Goal: Task Accomplishment & Management: Use online tool/utility

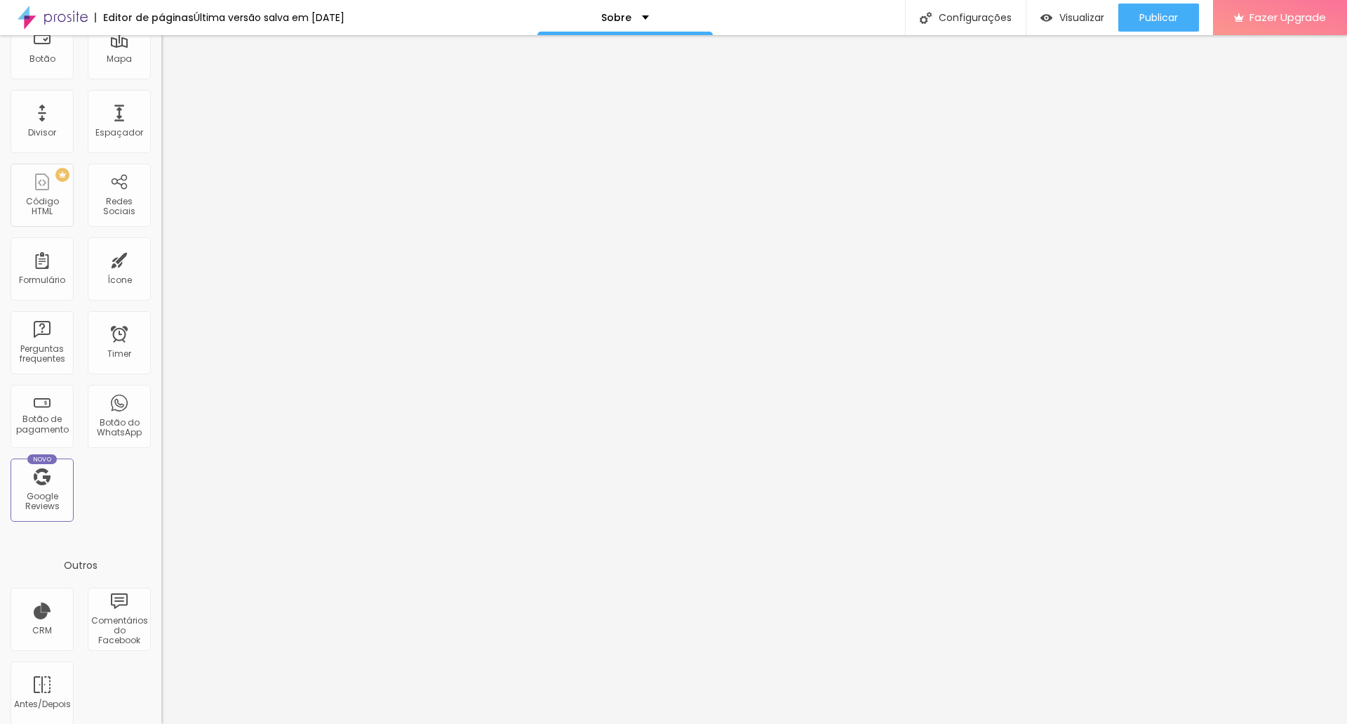
scroll to position [224, 0]
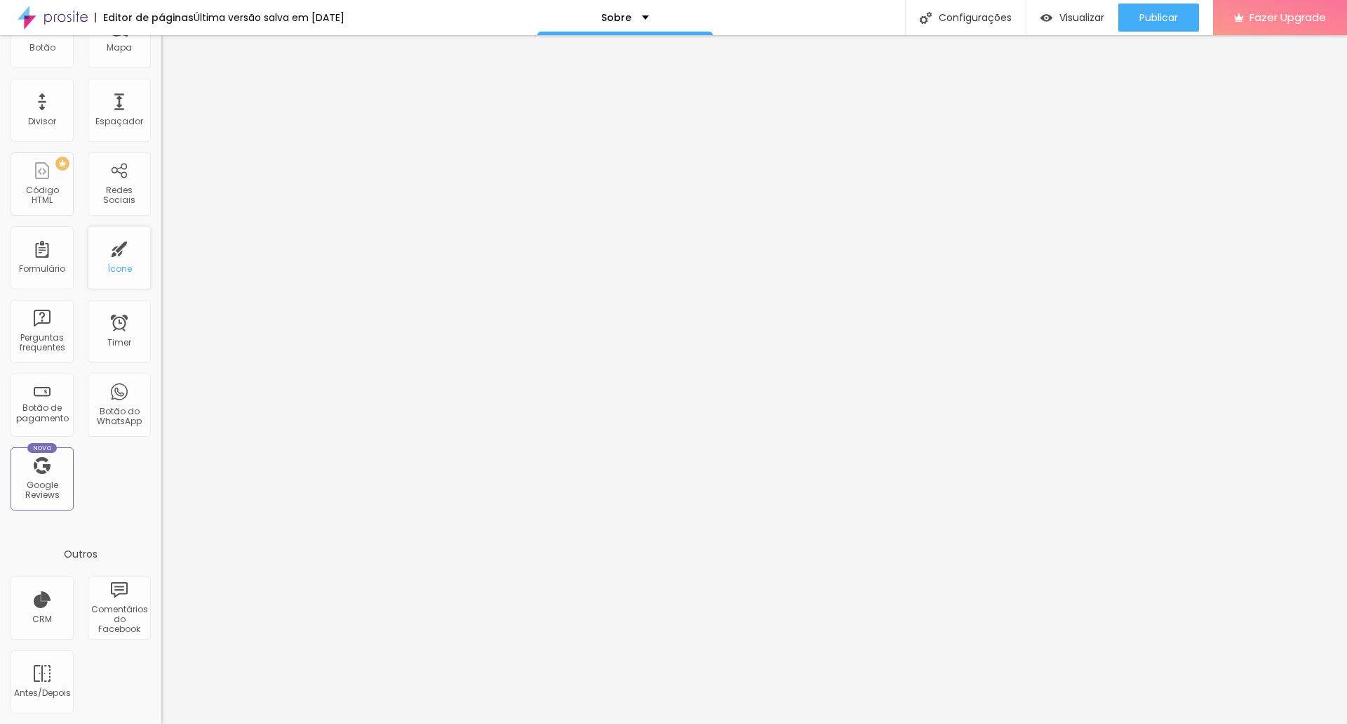
click at [115, 260] on div "Ícone" at bounding box center [119, 257] width 63 height 63
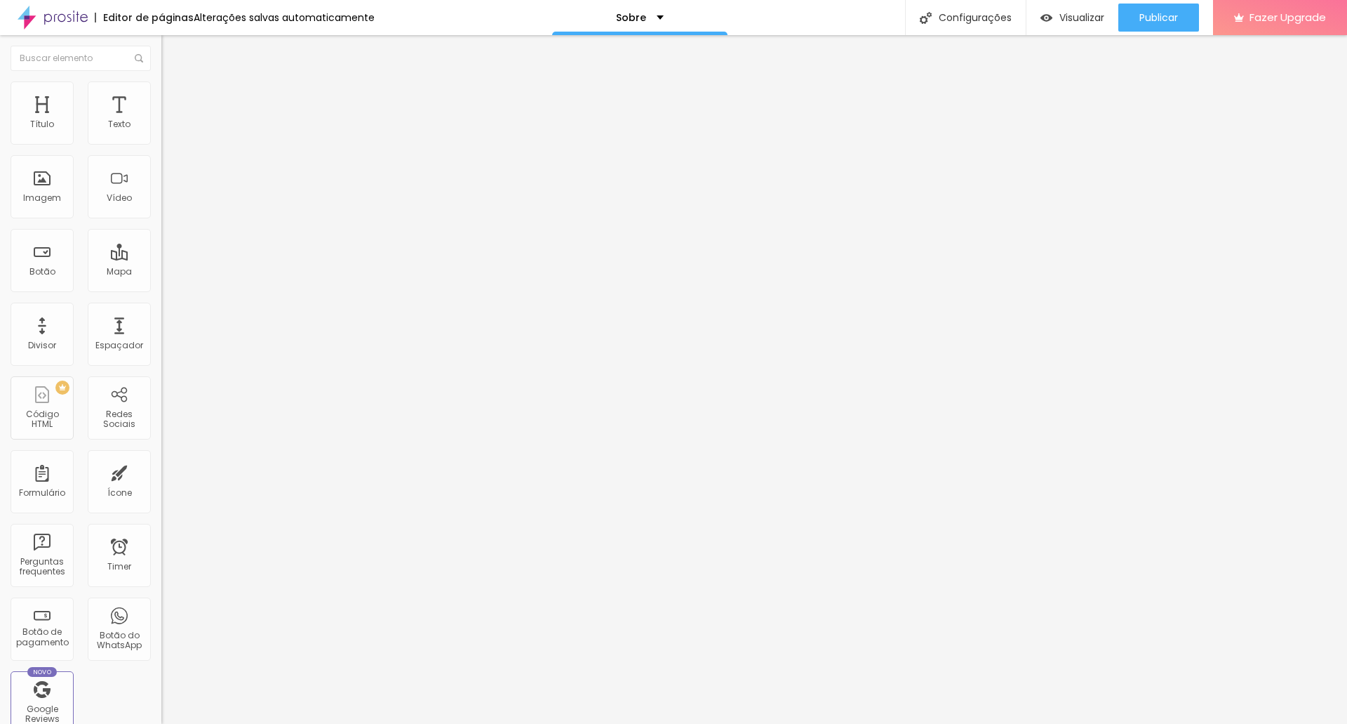
click at [161, 91] on li "Avançado" at bounding box center [241, 88] width 161 height 14
click at [161, 80] on img at bounding box center [167, 73] width 13 height 13
click at [161, 42] on button "Editar Título" at bounding box center [241, 51] width 161 height 32
click at [49, 194] on div "Imagem" at bounding box center [42, 198] width 38 height 10
click at [44, 182] on div "Imagem" at bounding box center [42, 186] width 63 height 63
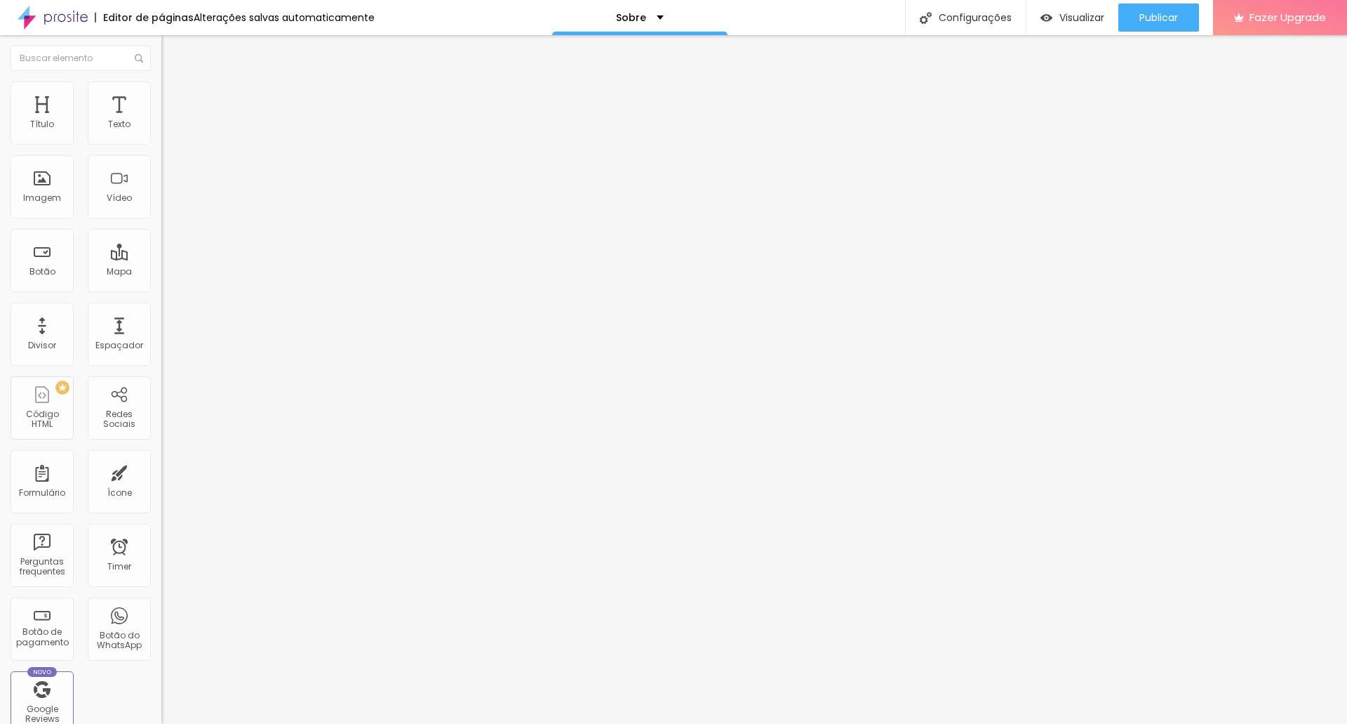
click at [161, 121] on span "Trocar imagem" at bounding box center [199, 115] width 76 height 12
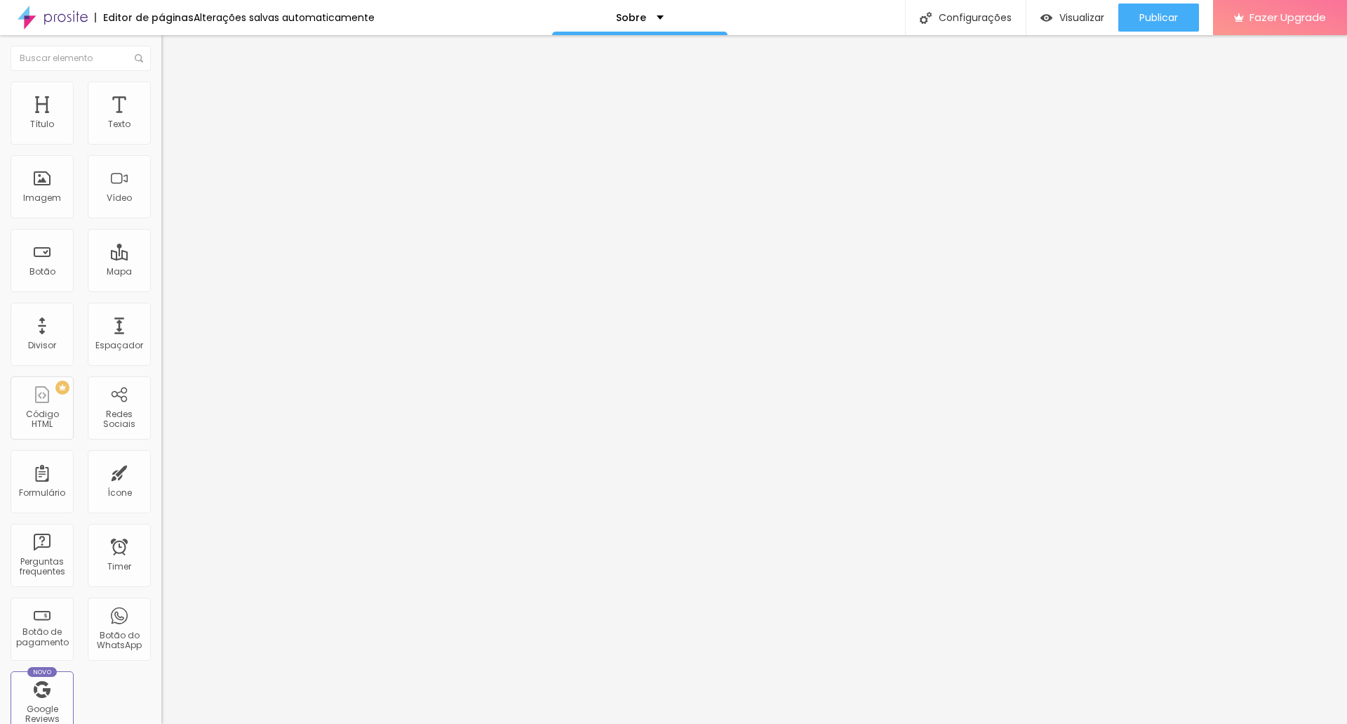
click at [161, 121] on span "Trocar imagem" at bounding box center [199, 115] width 76 height 12
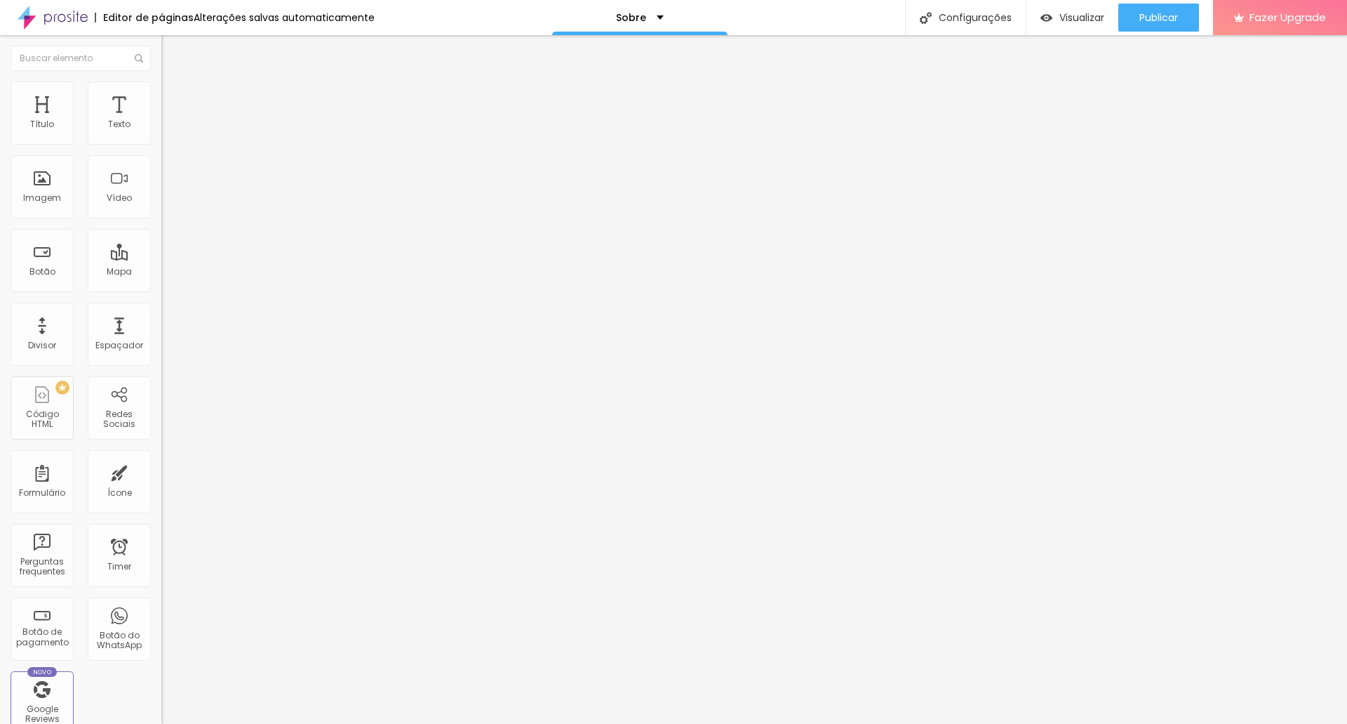
click at [161, 49] on button "Editar Texto" at bounding box center [241, 51] width 161 height 32
click at [45, 109] on div "Título" at bounding box center [42, 112] width 63 height 63
click at [30, 124] on div "Título" at bounding box center [42, 124] width 24 height 10
click at [109, 124] on div "Texto" at bounding box center [119, 124] width 22 height 10
click at [41, 194] on div "Imagem" at bounding box center [42, 198] width 38 height 10
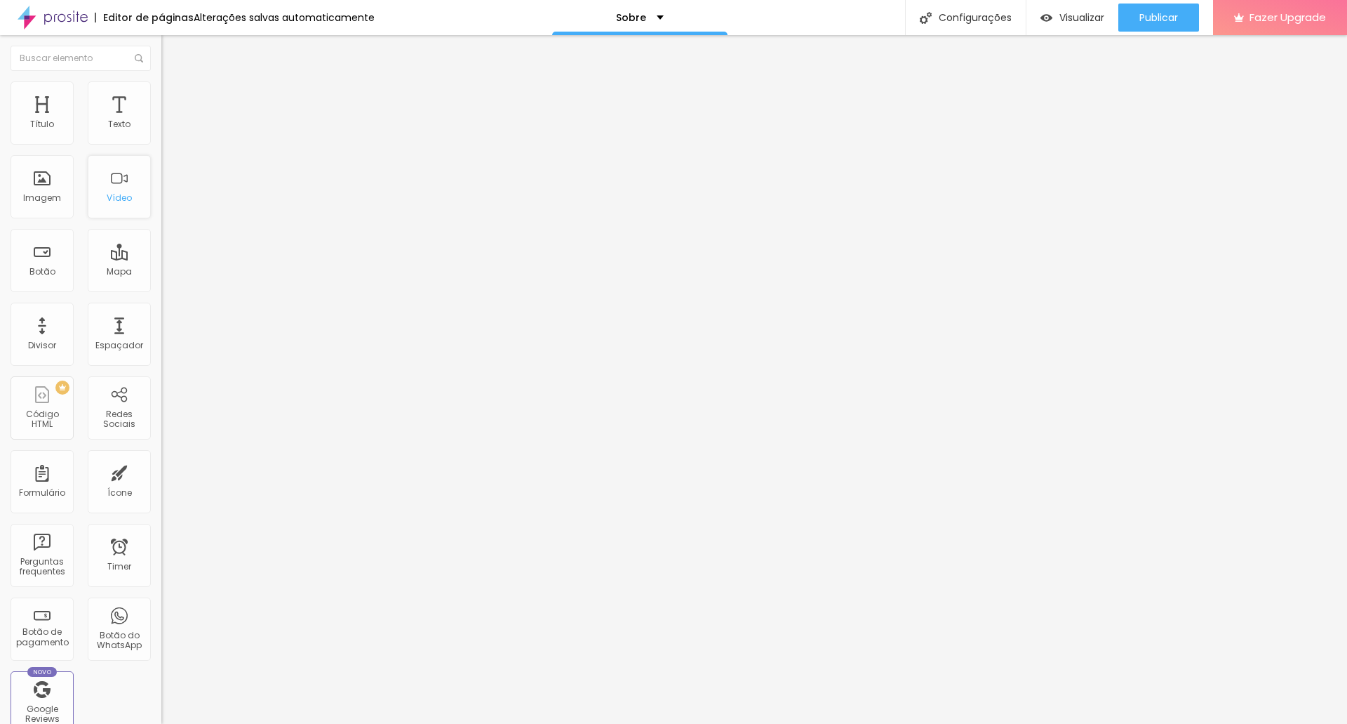
click at [109, 182] on div "Vídeo" at bounding box center [119, 186] width 63 height 63
click at [107, 185] on div "Vídeo" at bounding box center [119, 186] width 63 height 63
click at [107, 479] on div "Ícone" at bounding box center [119, 481] width 63 height 63
click at [41, 480] on div "Formulário" at bounding box center [42, 481] width 63 height 63
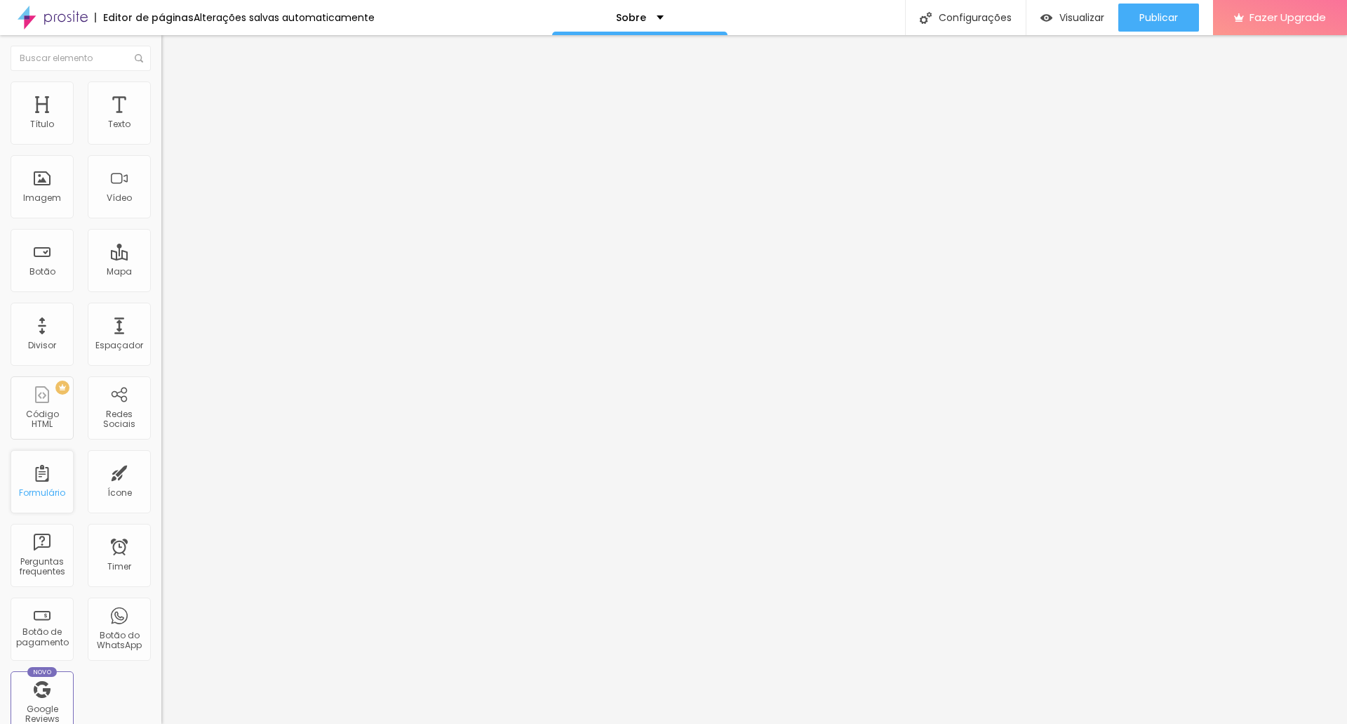
click at [41, 480] on div "Formulário" at bounding box center [42, 481] width 63 height 63
click at [110, 635] on div "Botão do WhatsApp" at bounding box center [118, 640] width 55 height 20
click at [41, 628] on div "Botão de pagamento" at bounding box center [41, 637] width 55 height 20
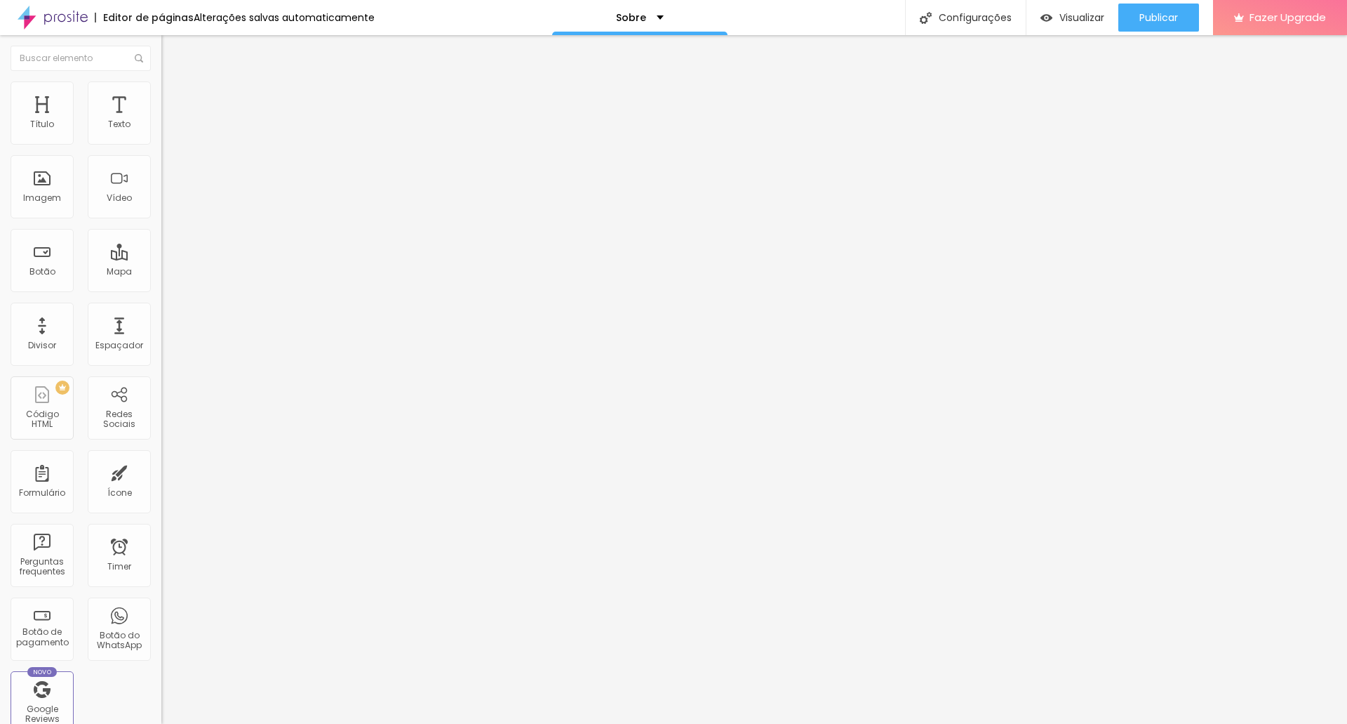
click at [161, 95] on img at bounding box center [167, 101] width 13 height 13
click at [161, 81] on img at bounding box center [167, 87] width 13 height 13
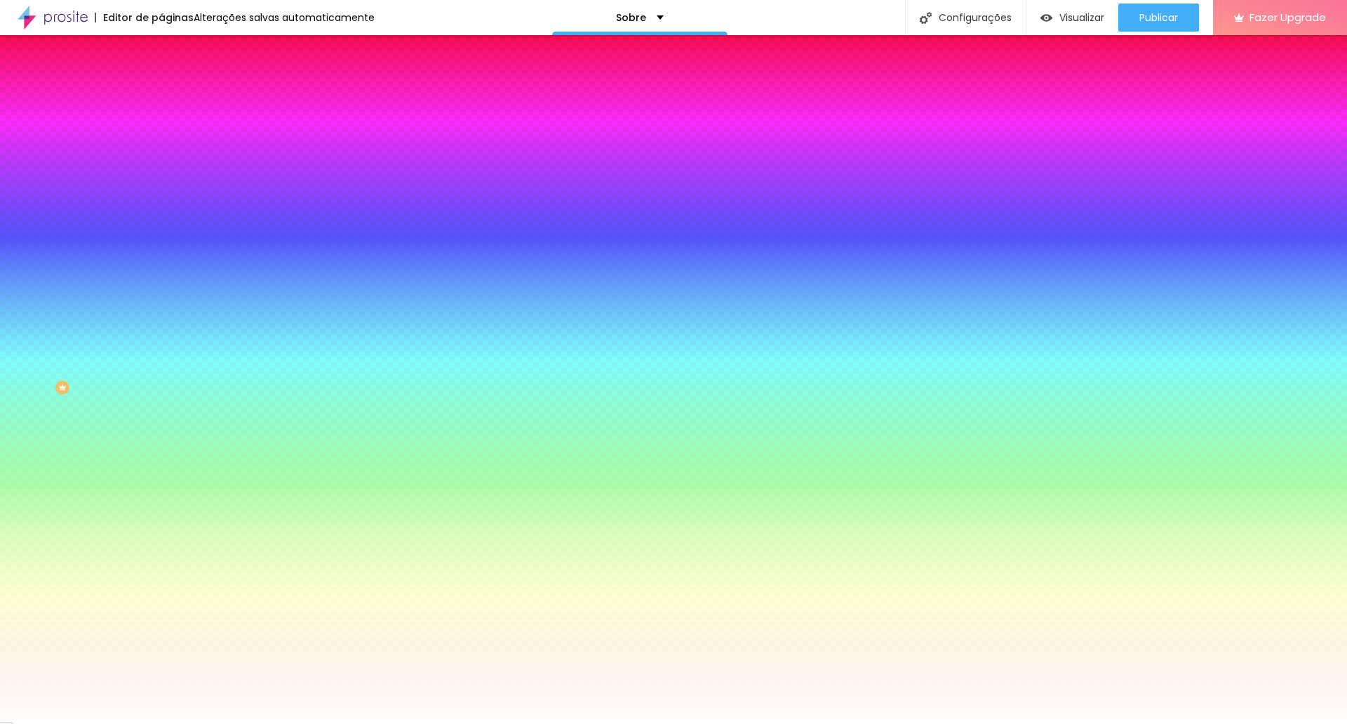
click at [161, 129] on span "Adicionar imagem" at bounding box center [206, 123] width 91 height 12
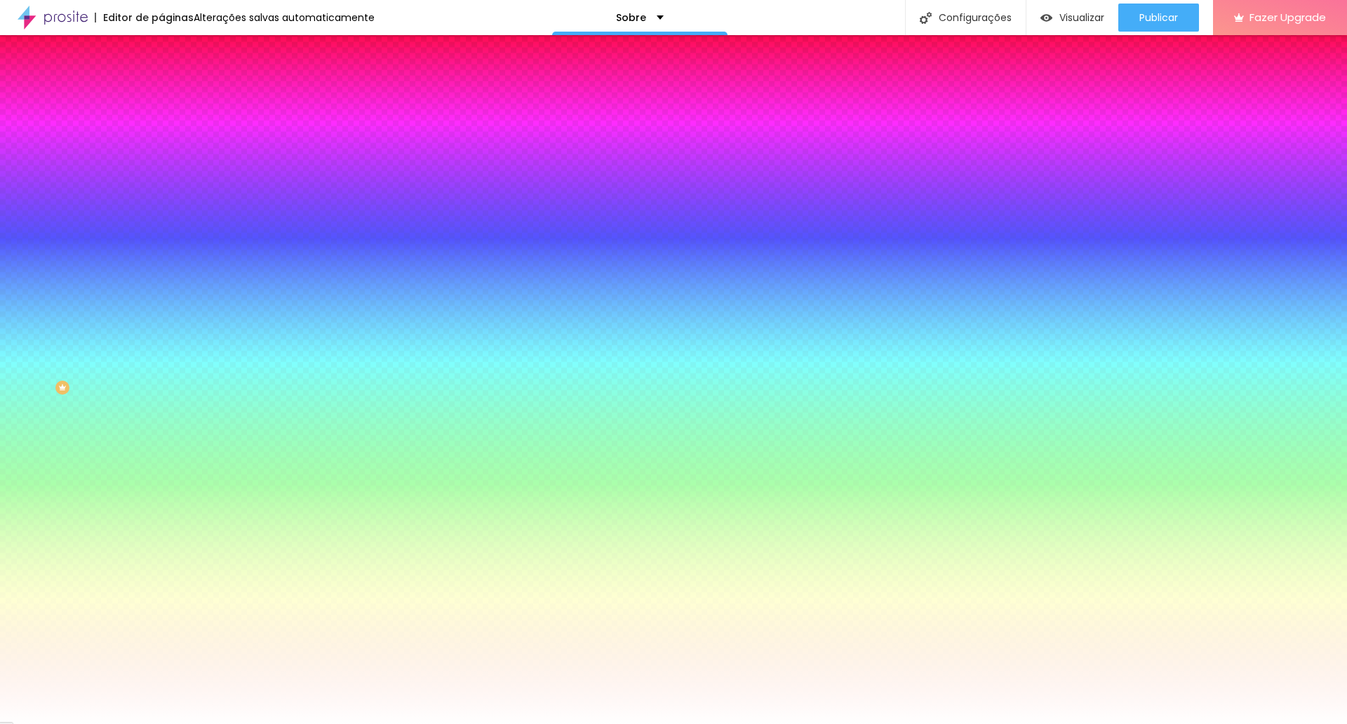
click at [161, 129] on span "Trocar imagem" at bounding box center [199, 123] width 76 height 12
click at [167, 248] on icon "button" at bounding box center [171, 243] width 8 height 8
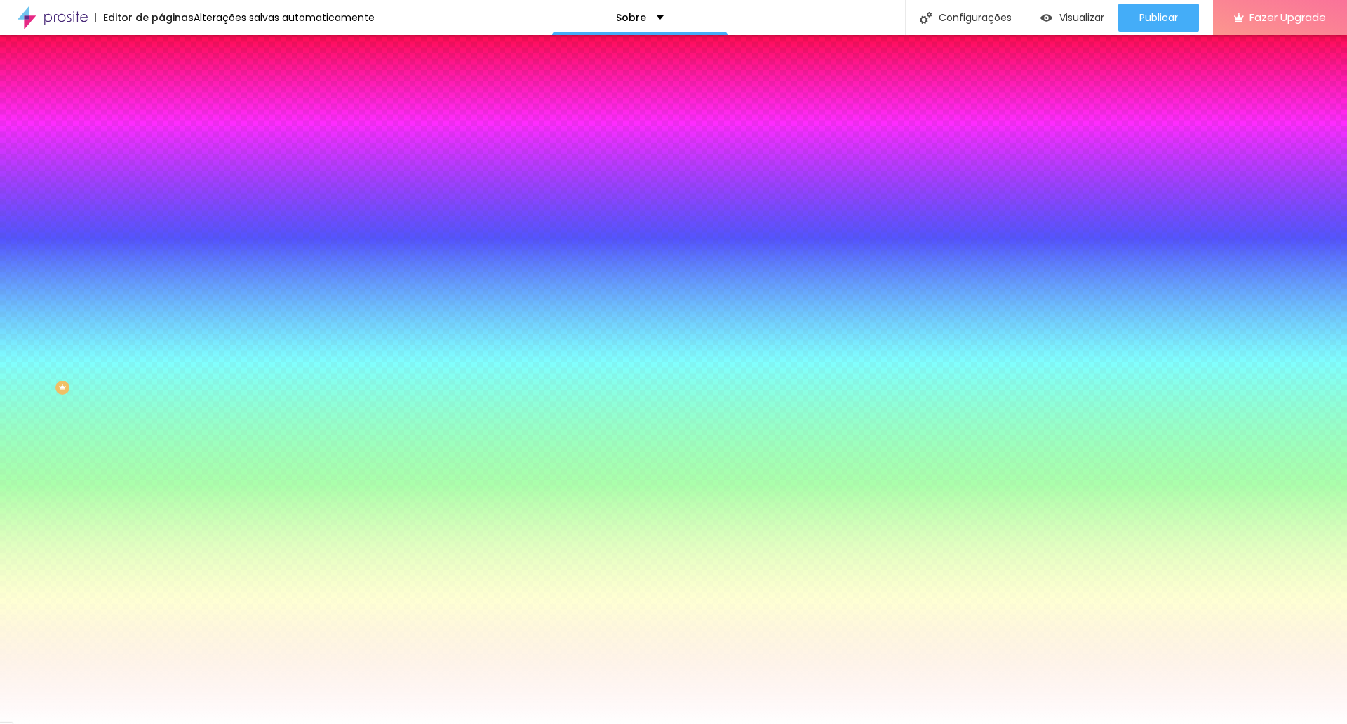
drag, startPoint x: 285, startPoint y: 460, endPoint x: 326, endPoint y: 460, distance: 40.7
type input "#C7A981"
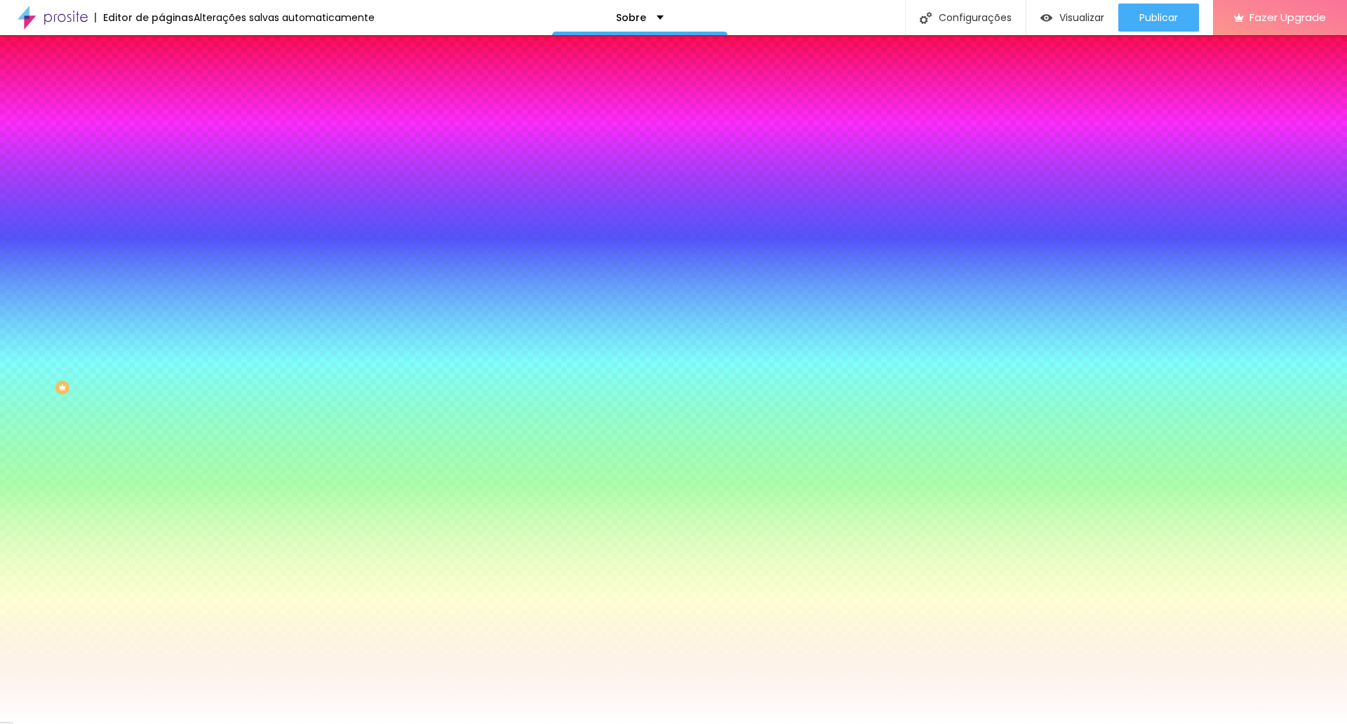
radio input "false"
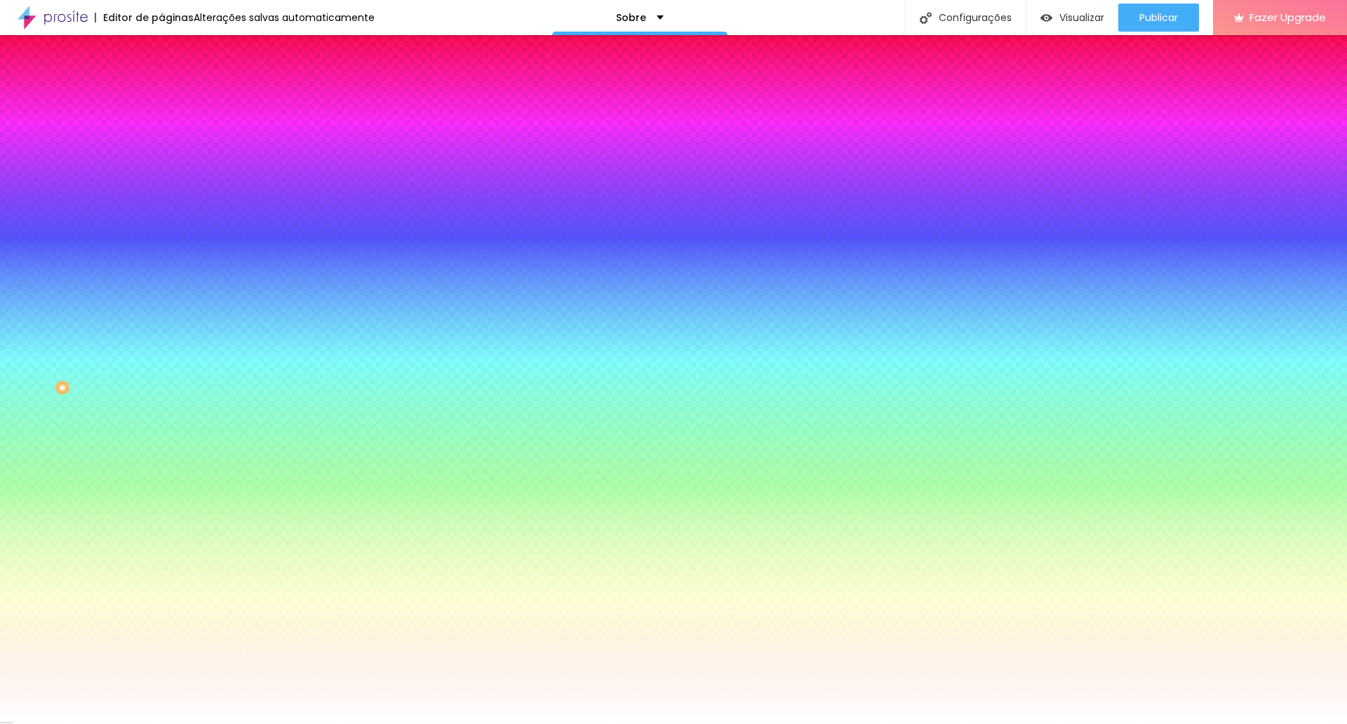
radio input "false"
radio input "true"
radio input "false"
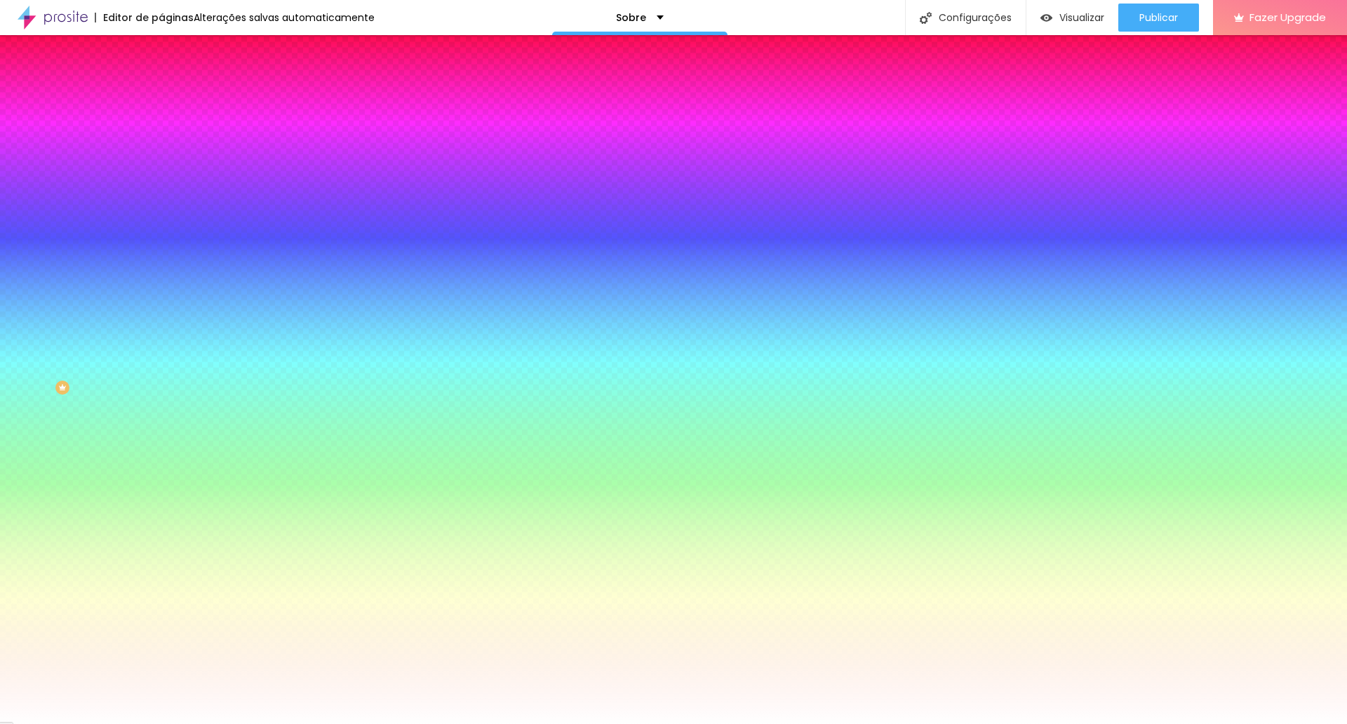
radio input "false"
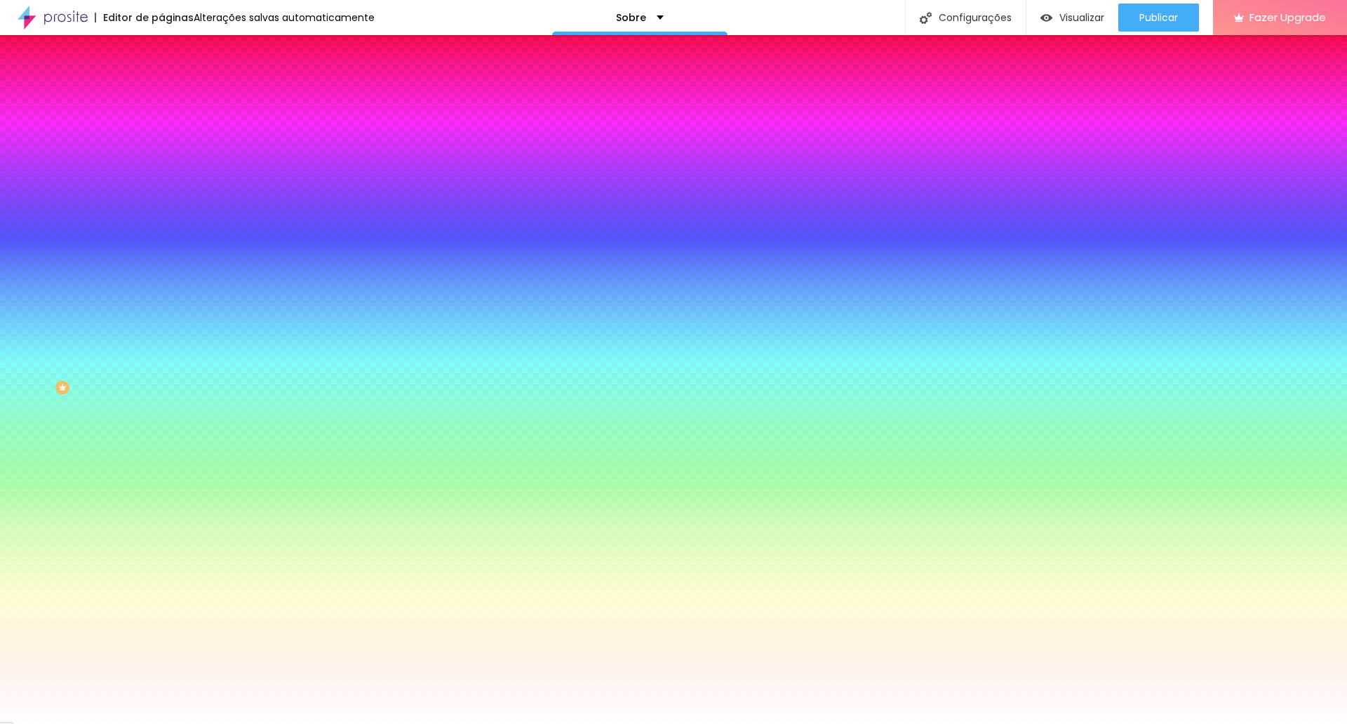
radio input "false"
radio input "true"
radio input "false"
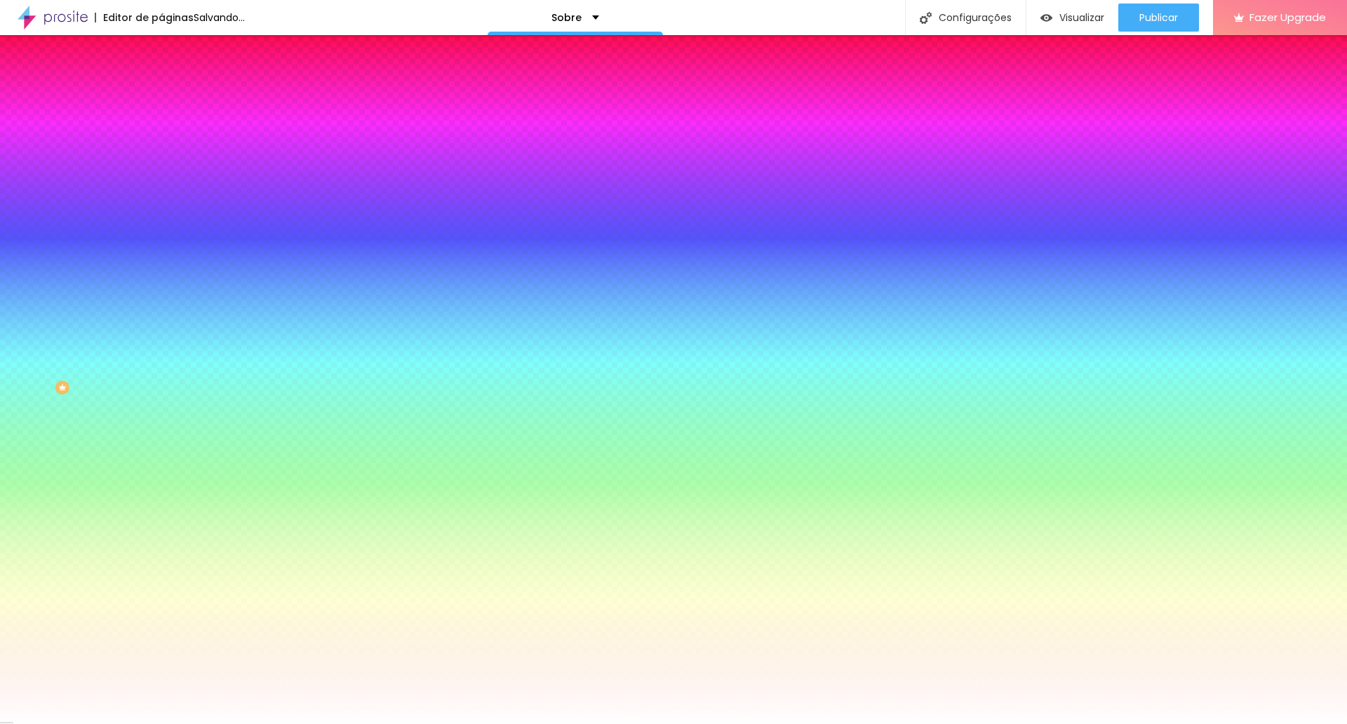
radio input "false"
radio input "true"
drag, startPoint x: 284, startPoint y: 461, endPoint x: 333, endPoint y: 462, distance: 49.8
click at [333, 462] on body "Editor de páginas Alterações salvas automaticamente Sobre Configurações Configu…" at bounding box center [673, 362] width 1347 height 724
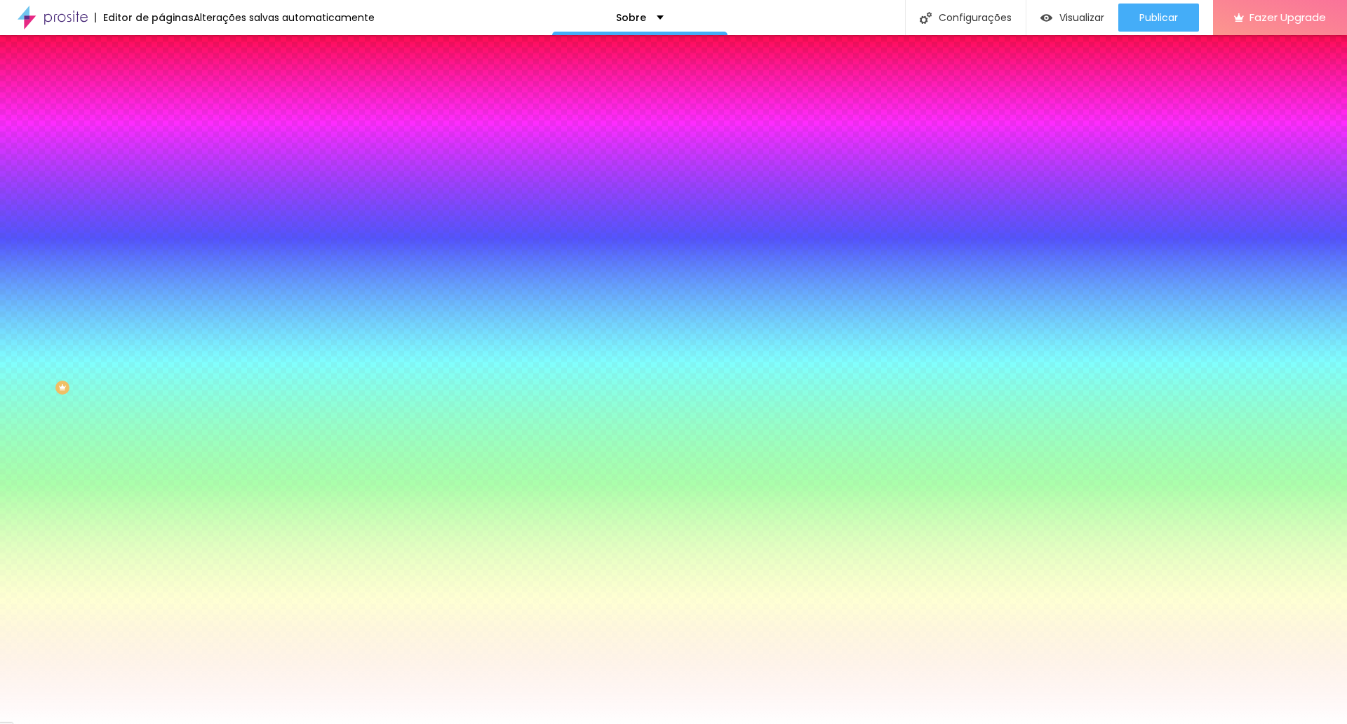
drag, startPoint x: 312, startPoint y: 461, endPoint x: 282, endPoint y: 460, distance: 30.2
type input "#C7A981"
type input "105"
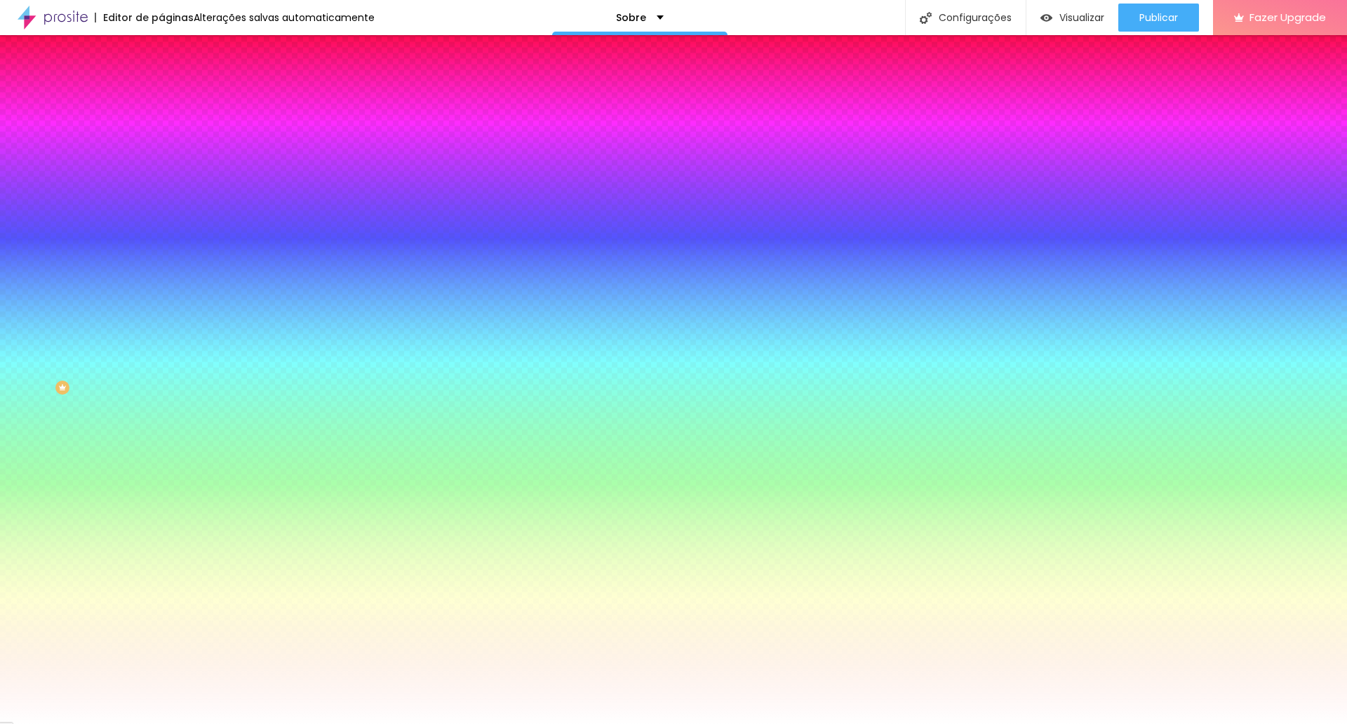
type input "115"
type input "125"
type input "135"
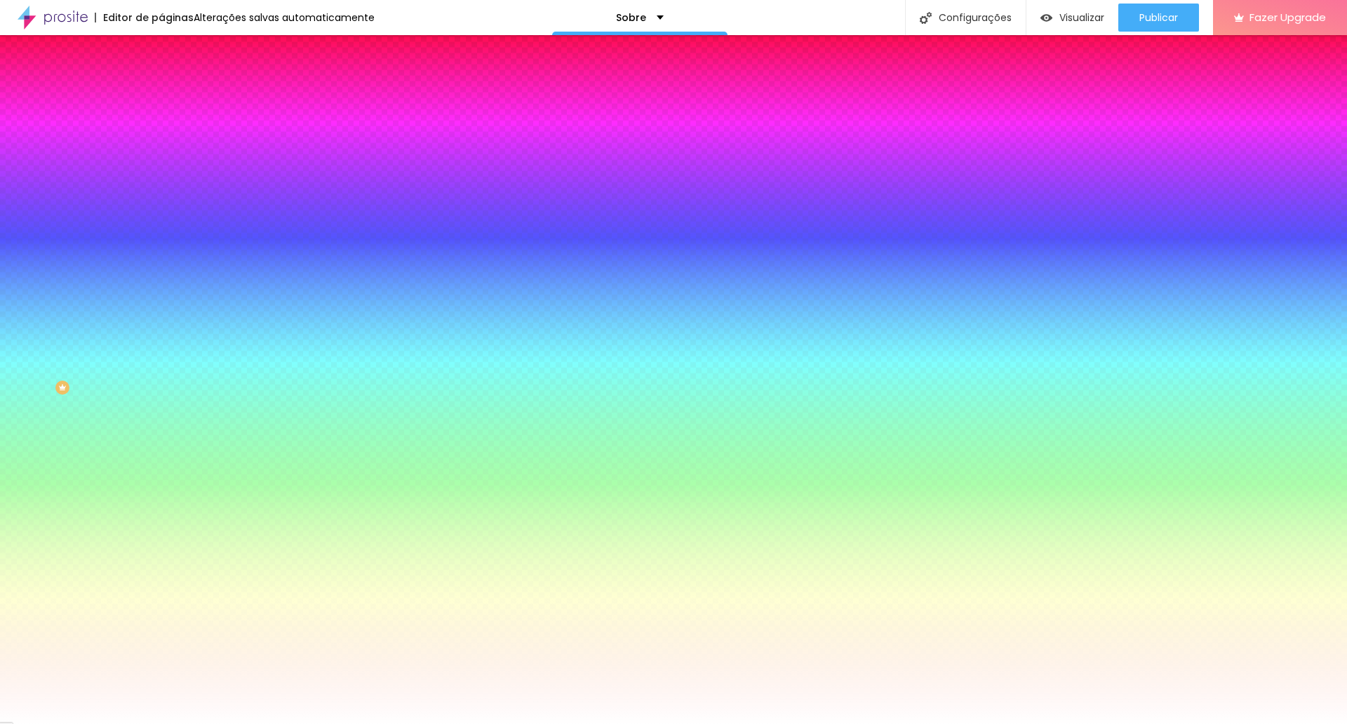
type input "135"
type input "145"
type input "150"
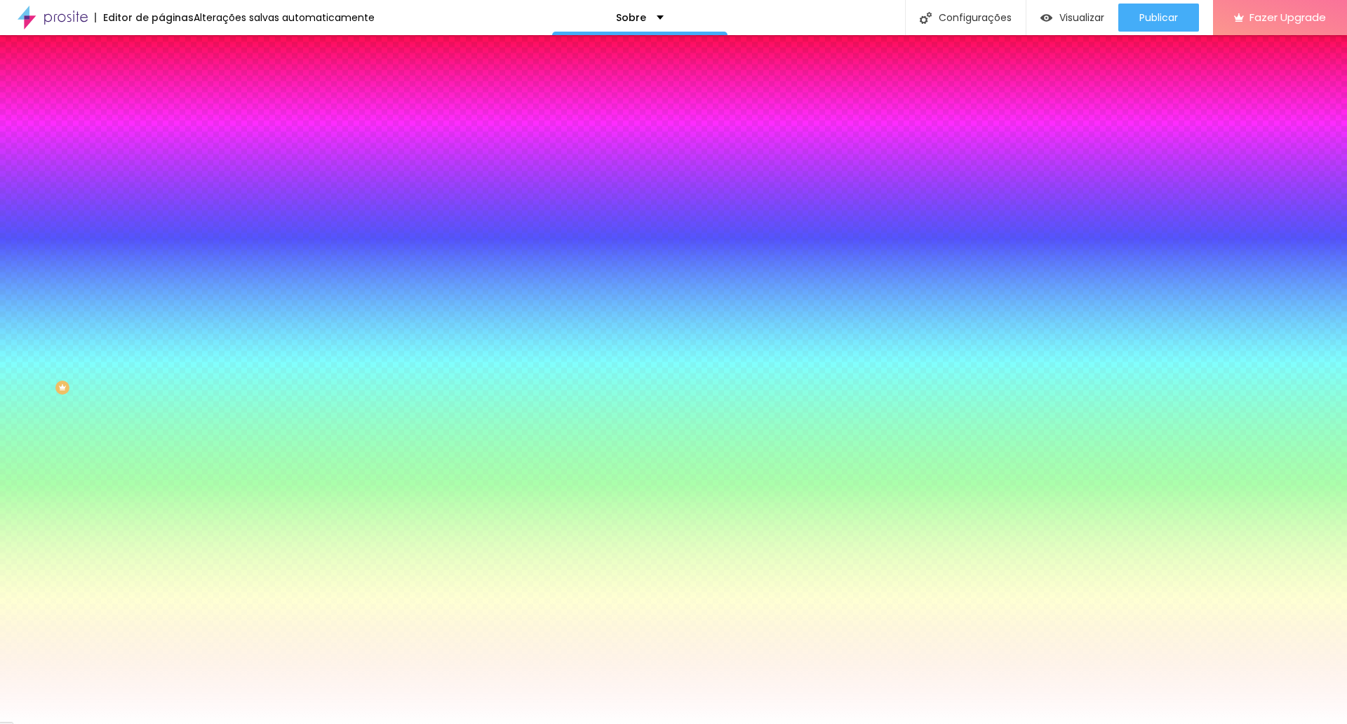
type input "155"
type input "160"
type input "165"
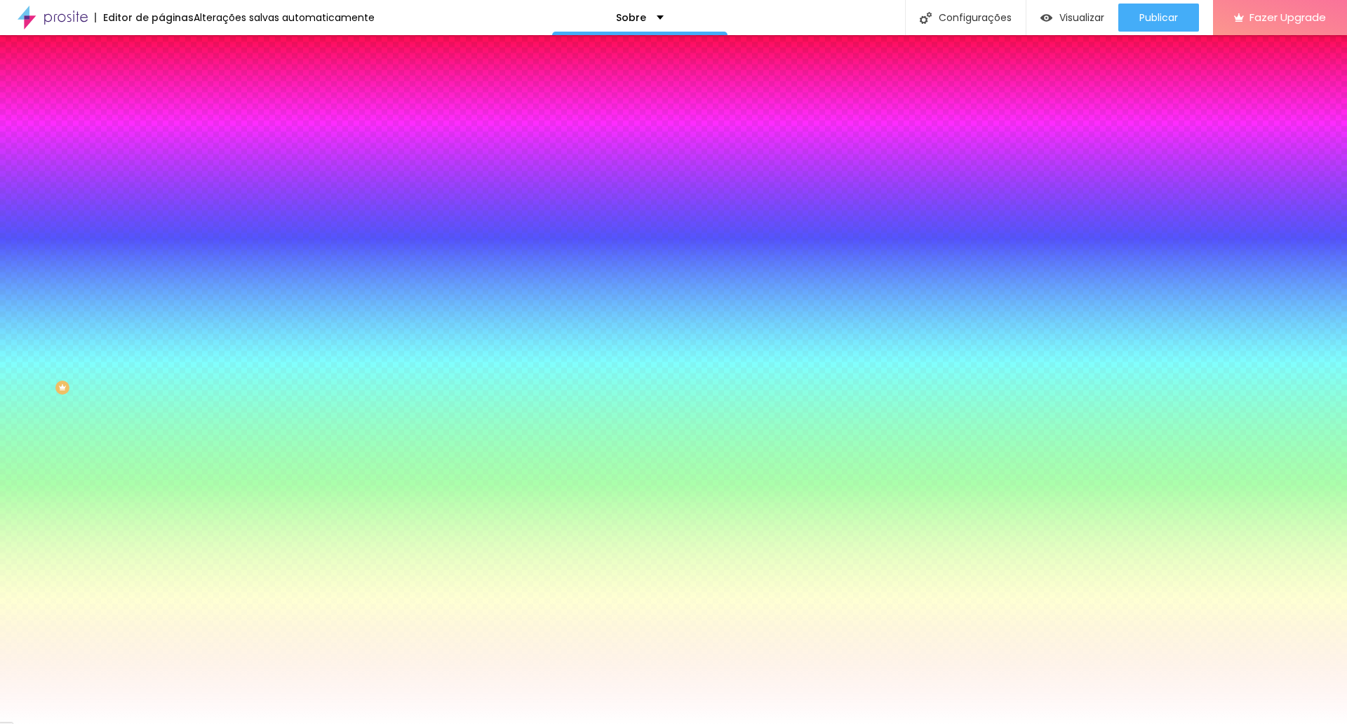
type input "165"
type input "175"
type input "180"
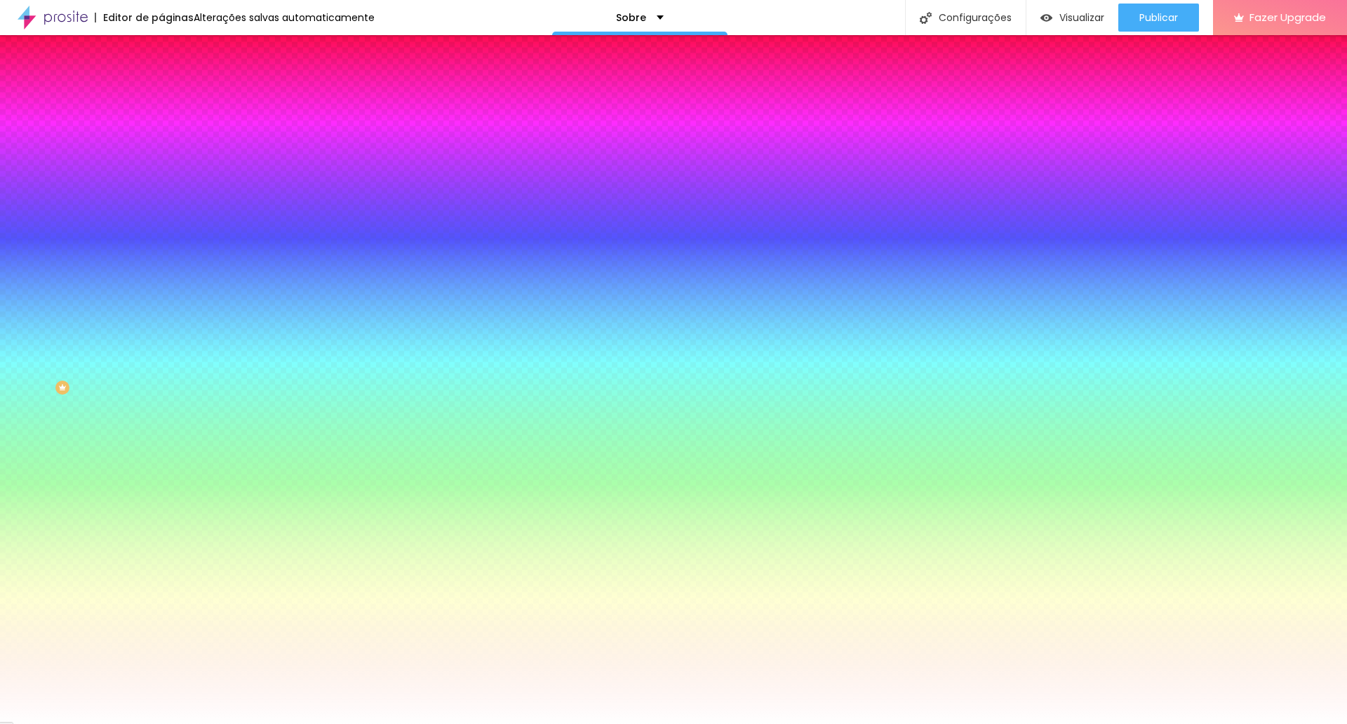
type input "185"
type input "190"
type input "185"
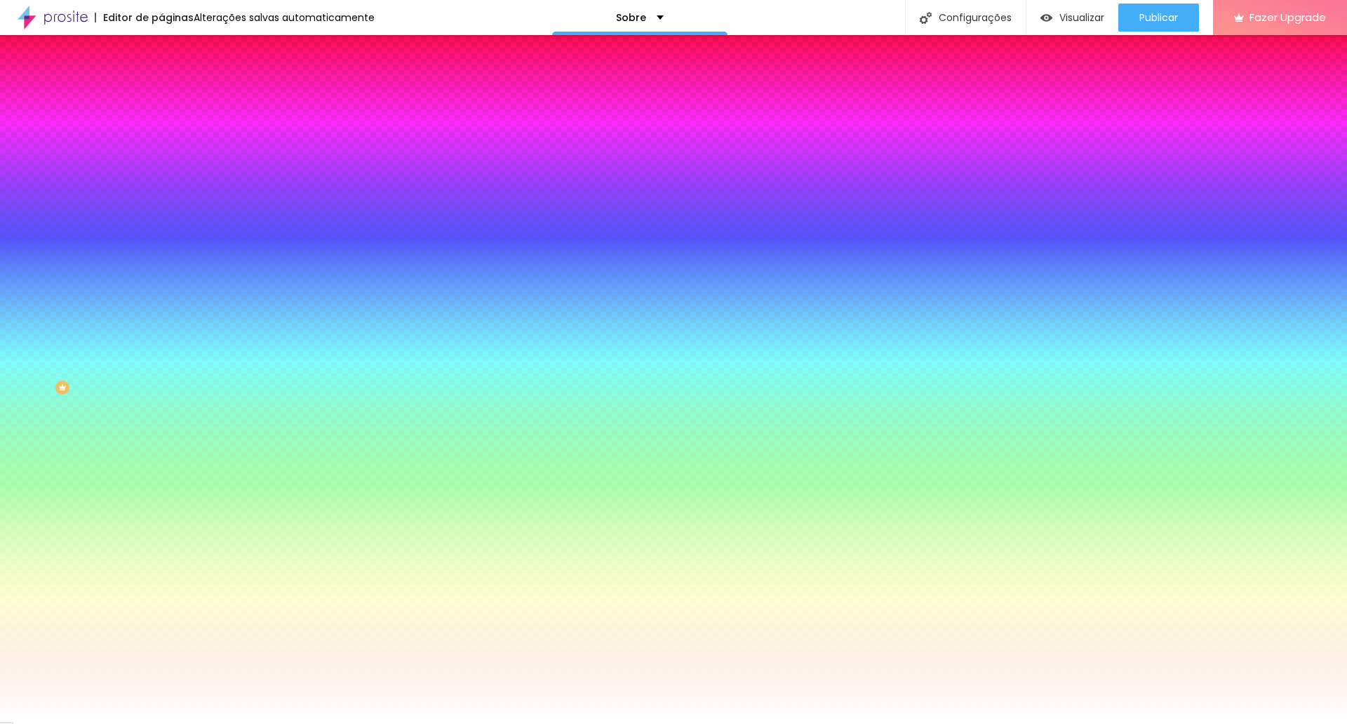
type input "185"
type input "180"
type input "175"
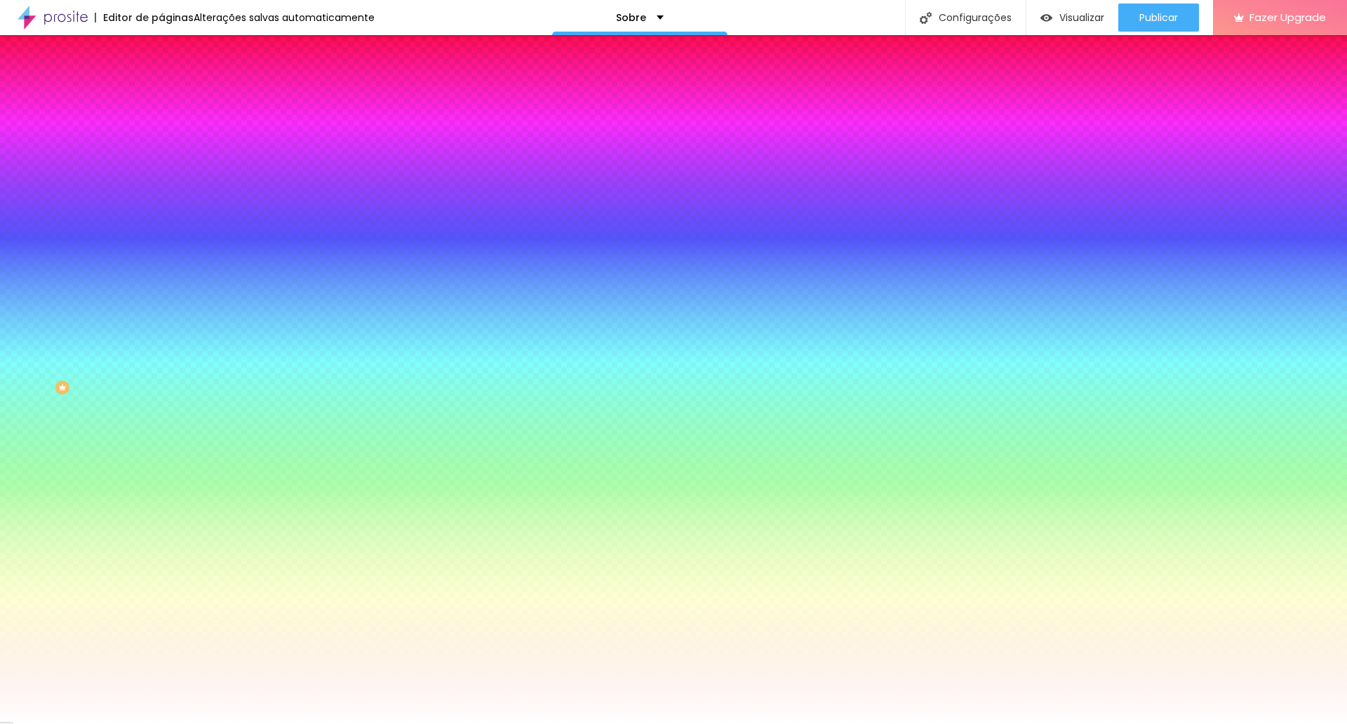
type input "170"
type input "165"
type input "160"
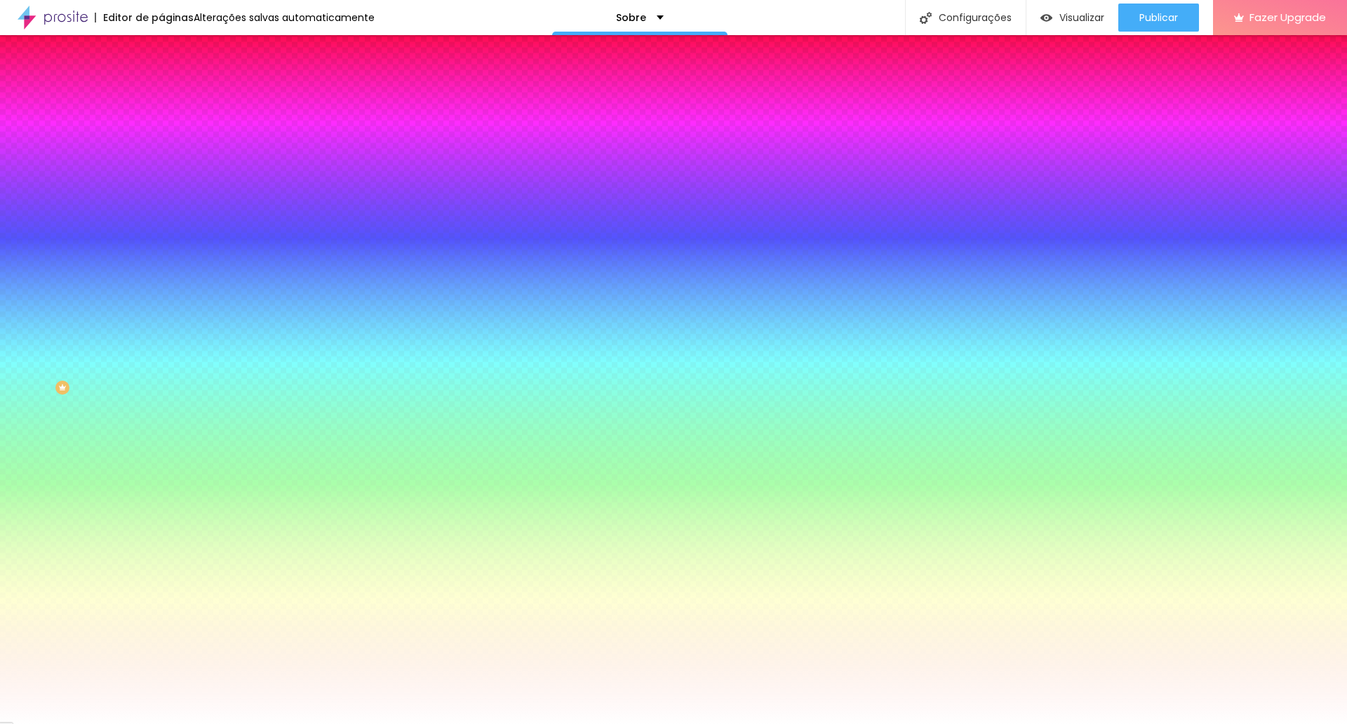
type input "160"
type input "155"
type input "150"
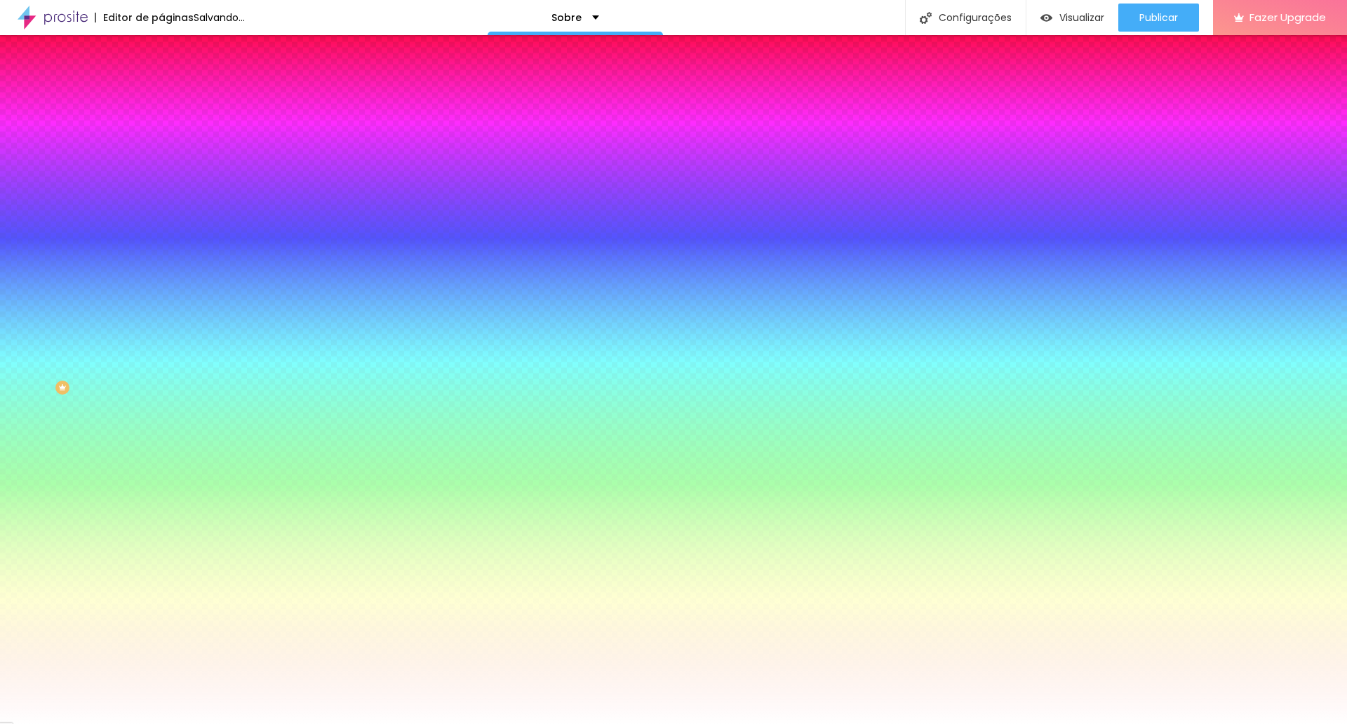
type input "145"
type input "140"
type input "130"
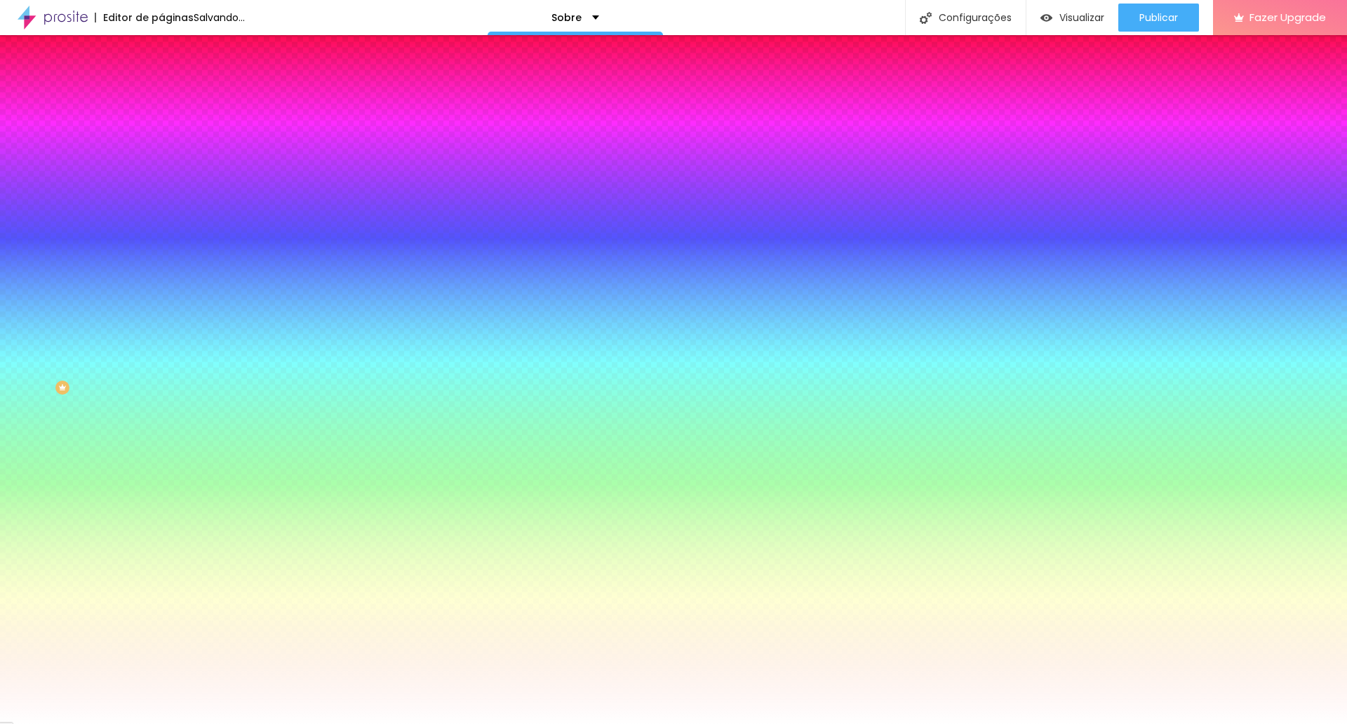
type input "130"
type input "125"
type input "120"
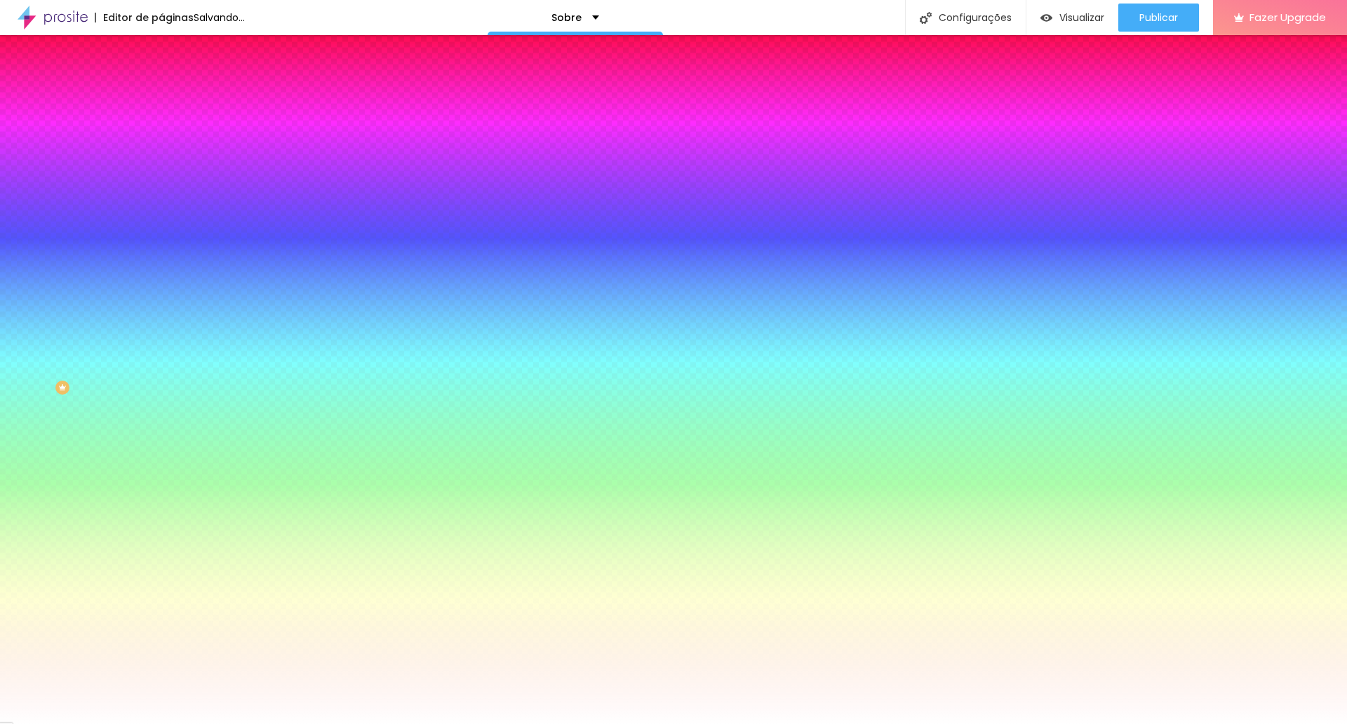
type input "115"
type input "110"
type input "105"
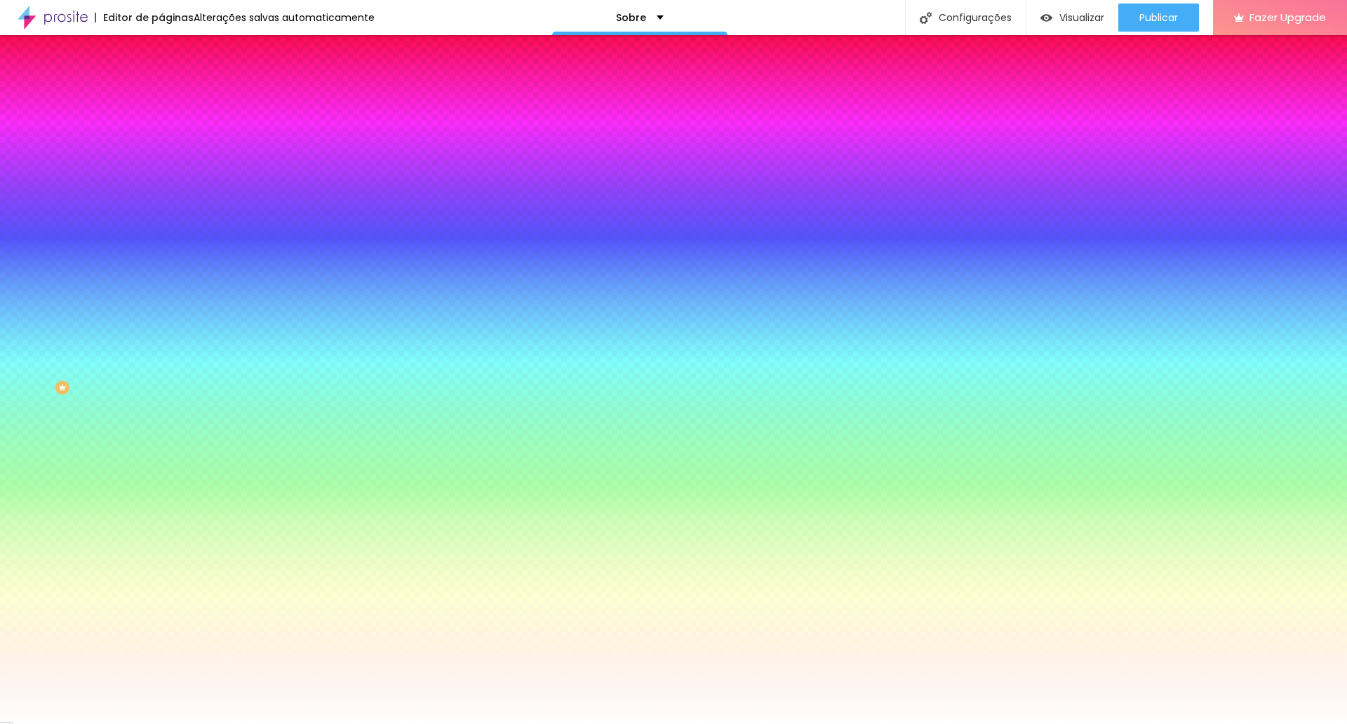
type input "105"
type input "110"
type input "115"
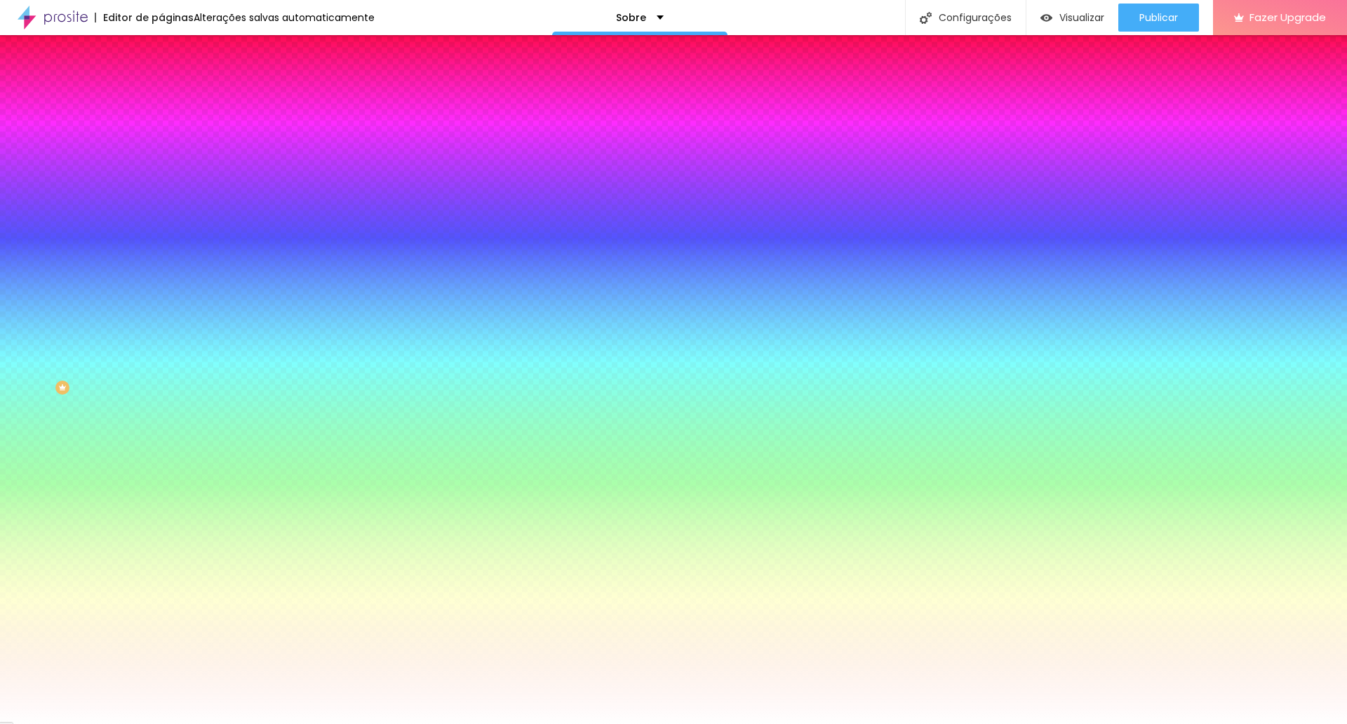
type input "120"
type input "125"
type input "130"
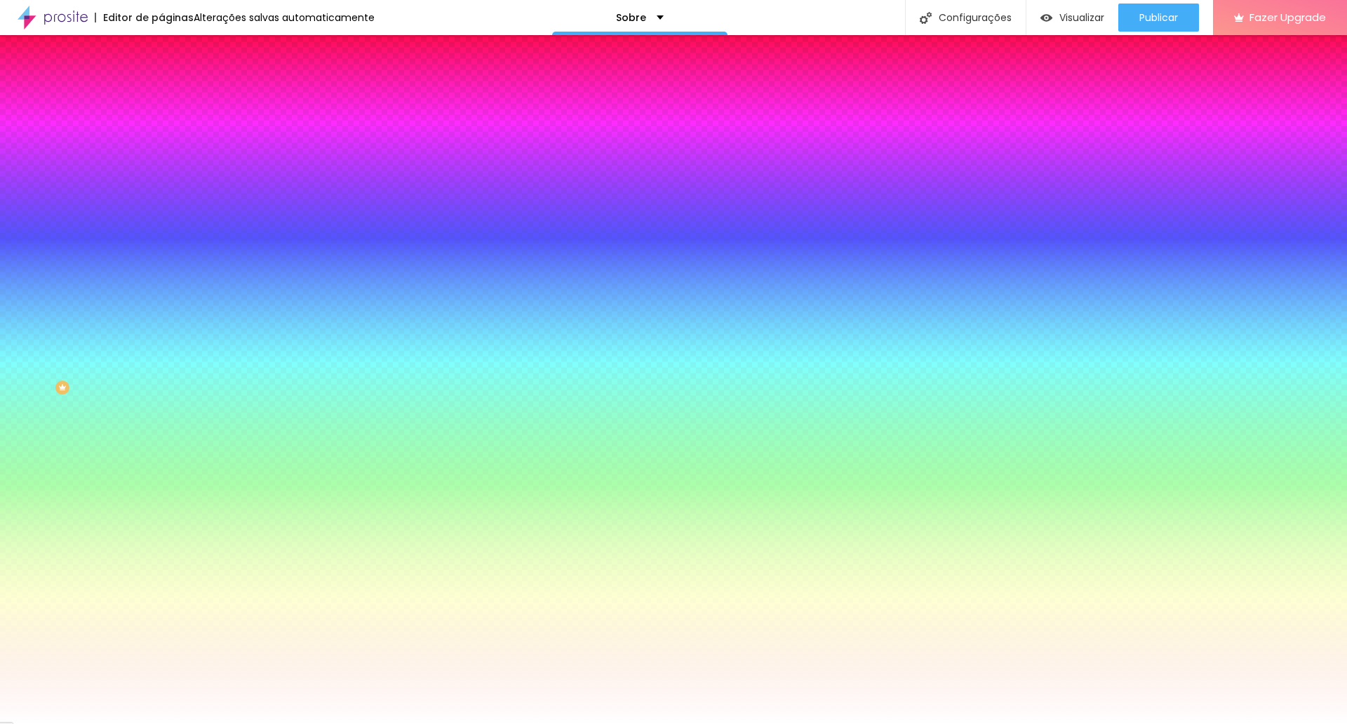
type input "130"
type input "135"
type input "140"
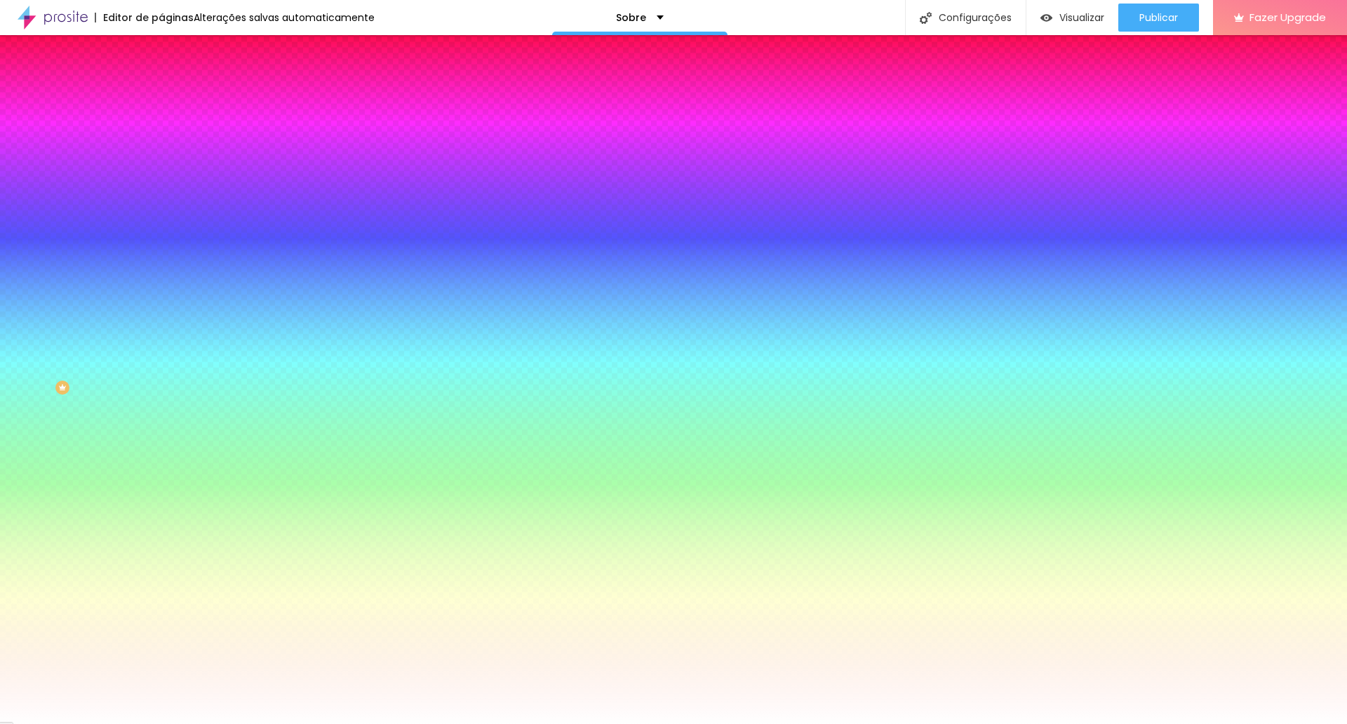
type input "135"
type input "130"
type input "125"
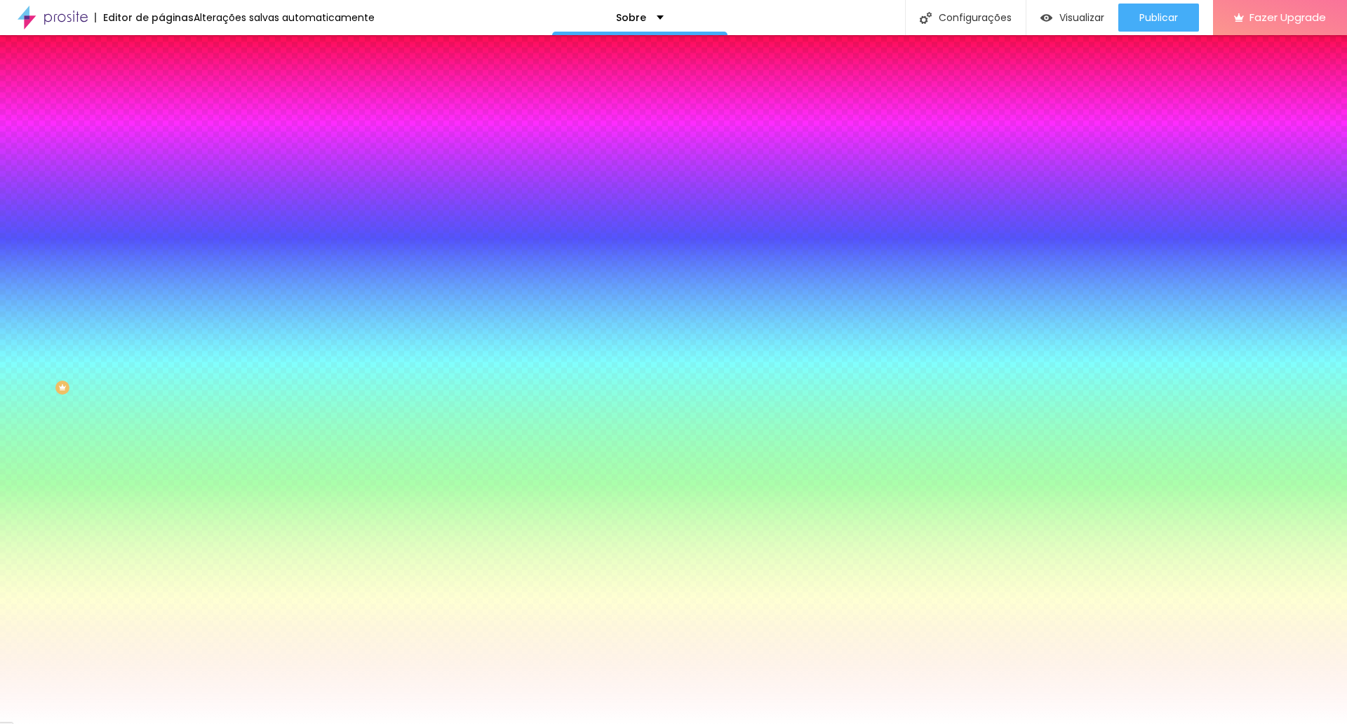
type input "125"
type input "120"
drag, startPoint x: 153, startPoint y: 541, endPoint x: 162, endPoint y: 538, distance: 9.8
type input "120"
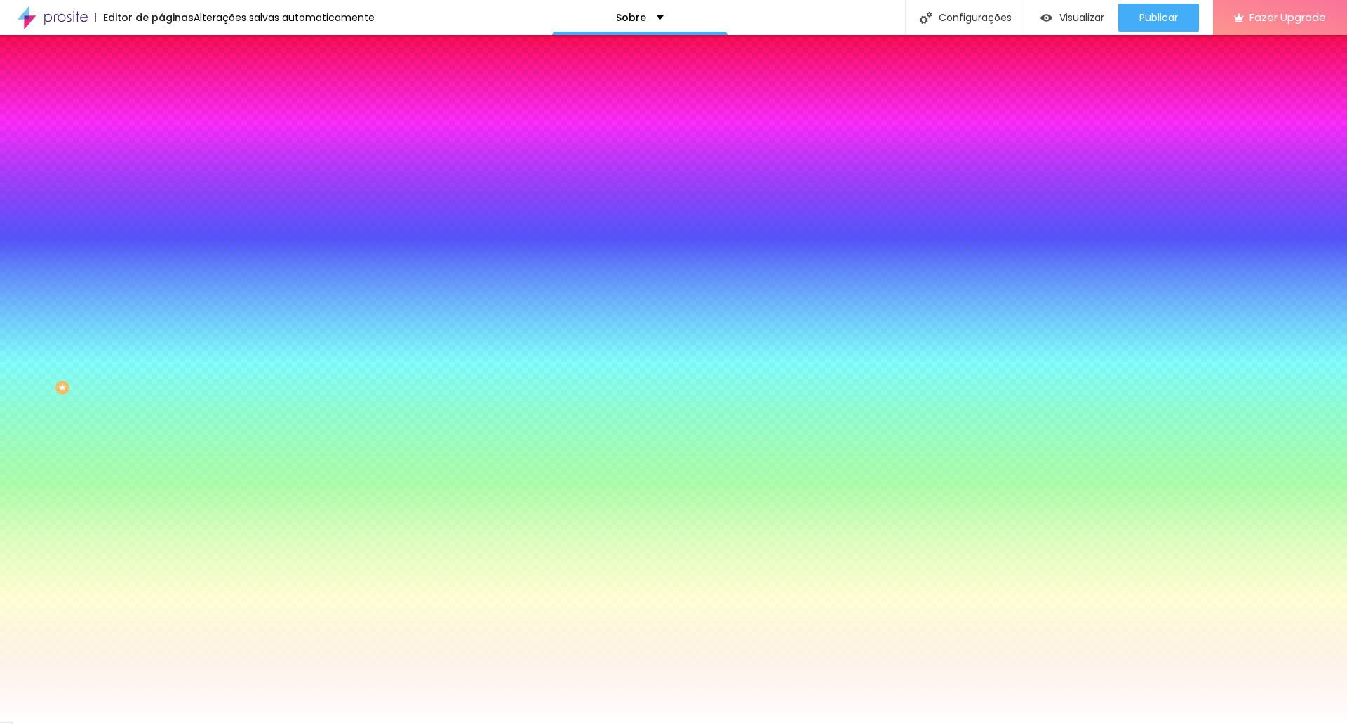
radio input "true"
radio input "false"
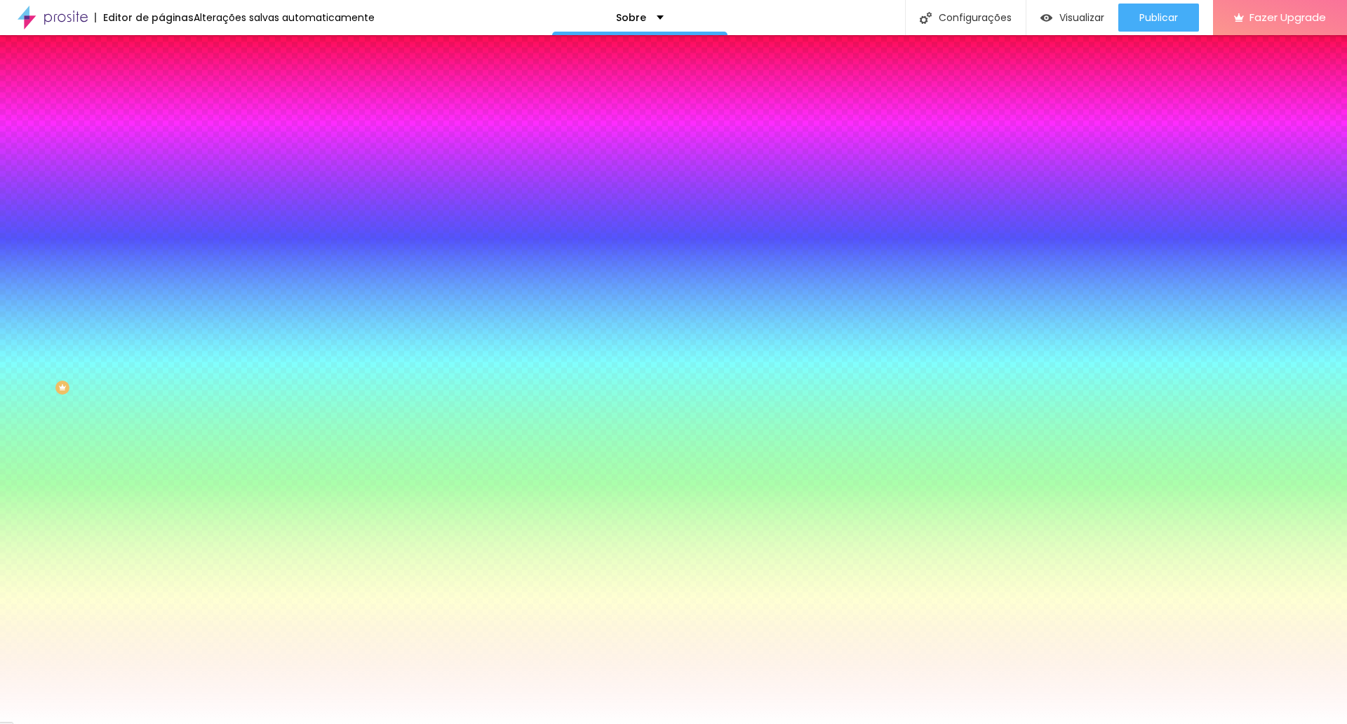
radio input "true"
radio input "false"
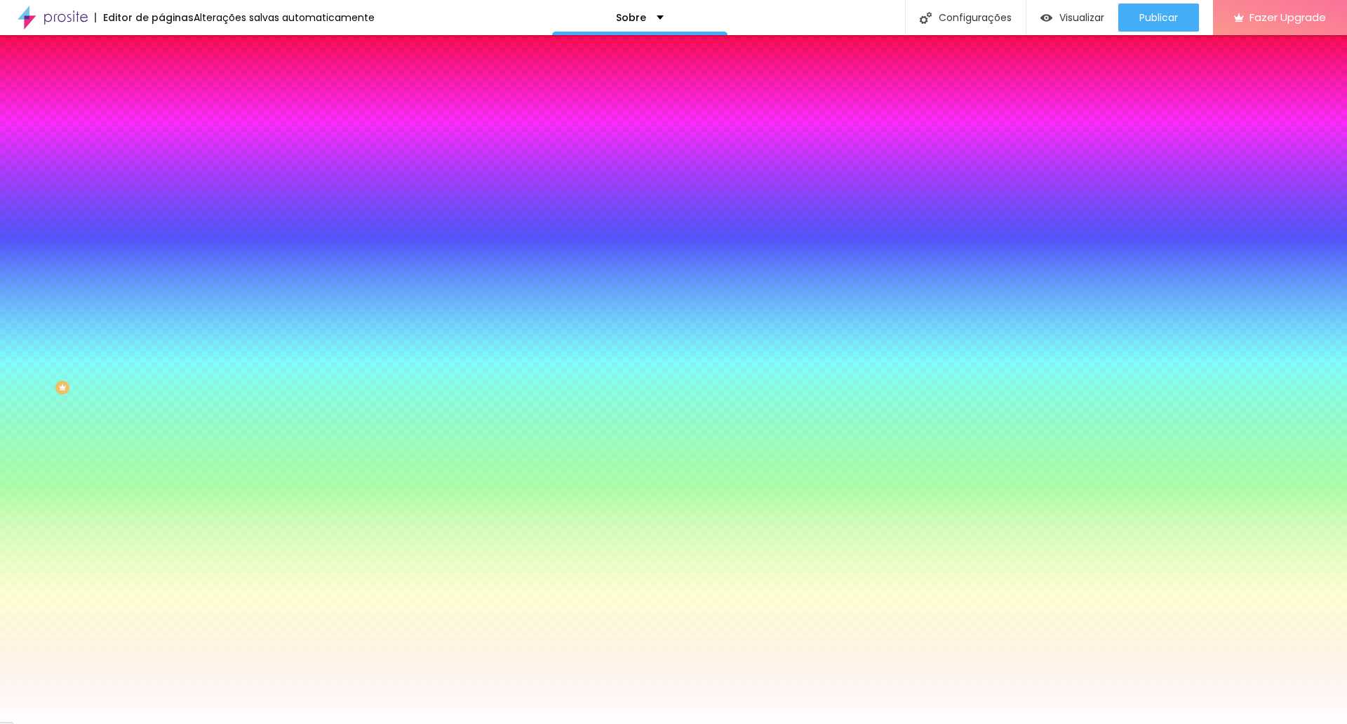
radio input "true"
radio input "false"
click at [306, 723] on div at bounding box center [673, 732] width 1347 height 0
click at [217, 723] on div at bounding box center [673, 724] width 1347 height 0
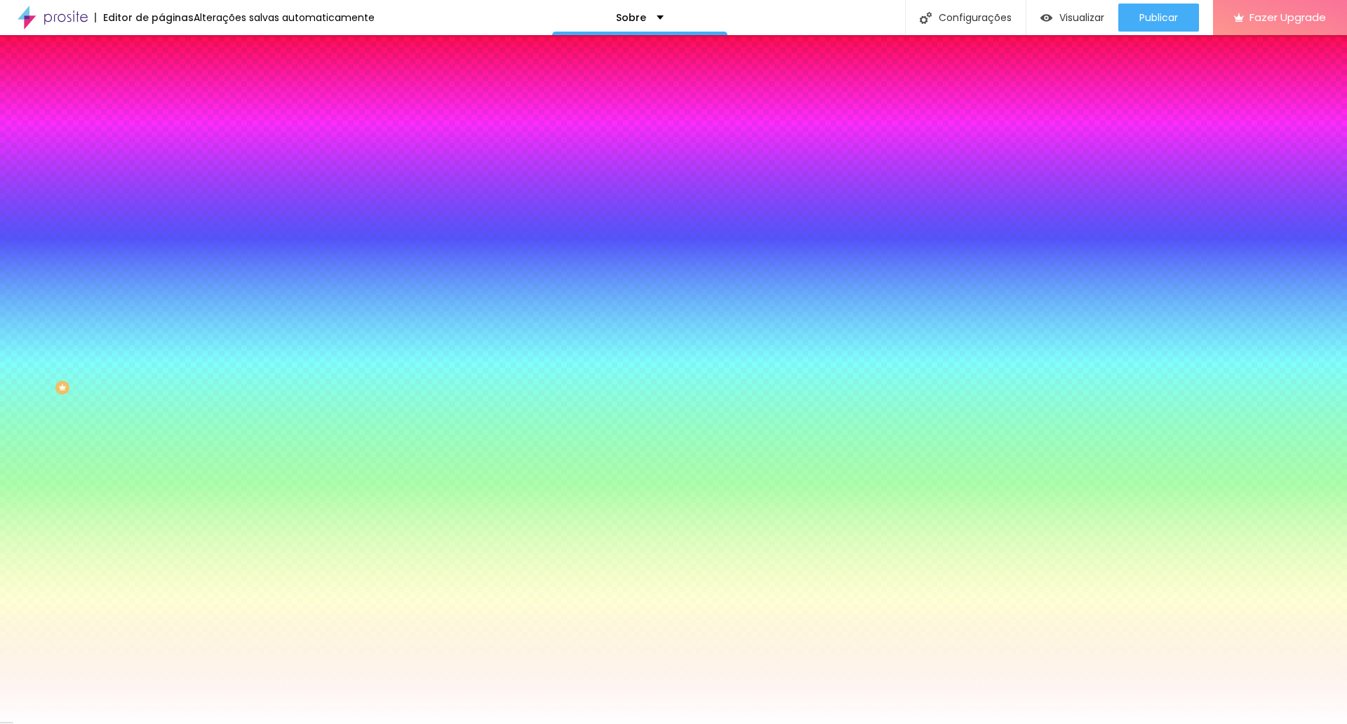
click at [161, 260] on div "Efeito inferior" at bounding box center [187, 256] width 53 height 8
click at [167, 287] on icon "button" at bounding box center [171, 283] width 8 height 8
radio input "false"
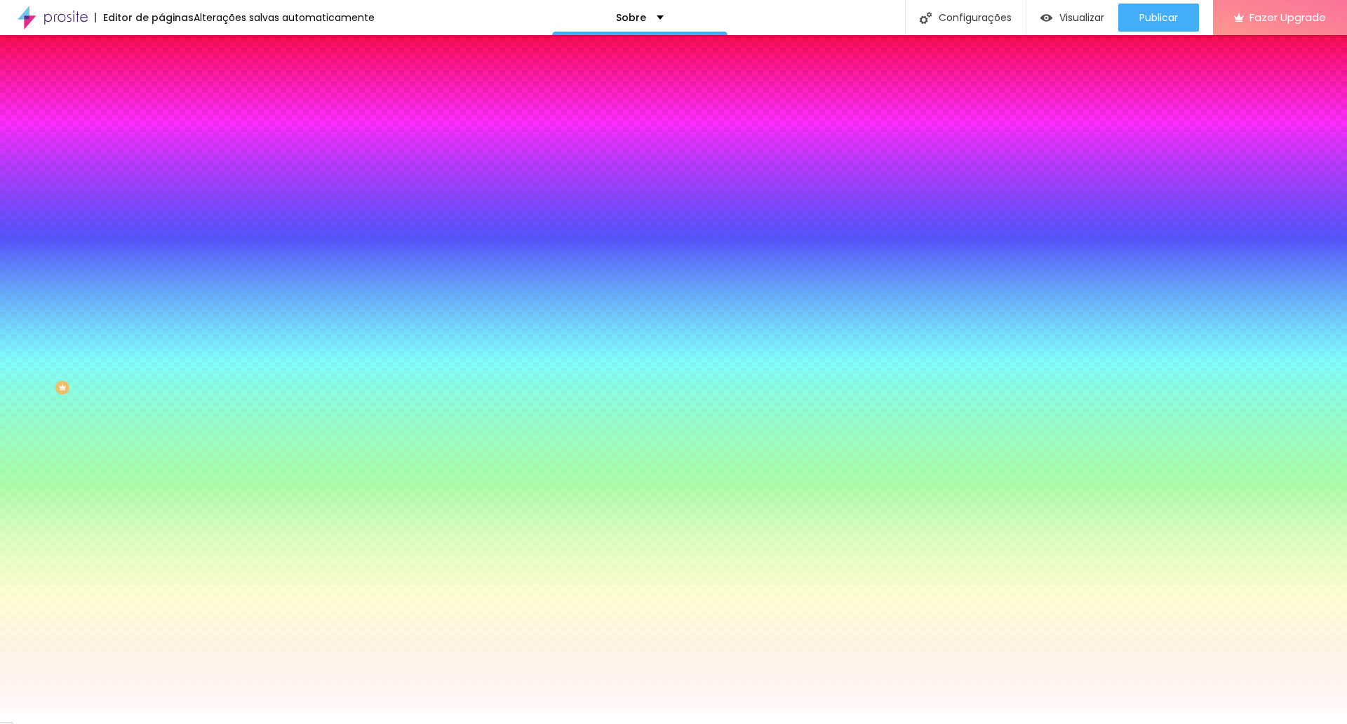
radio input "false"
radio input "true"
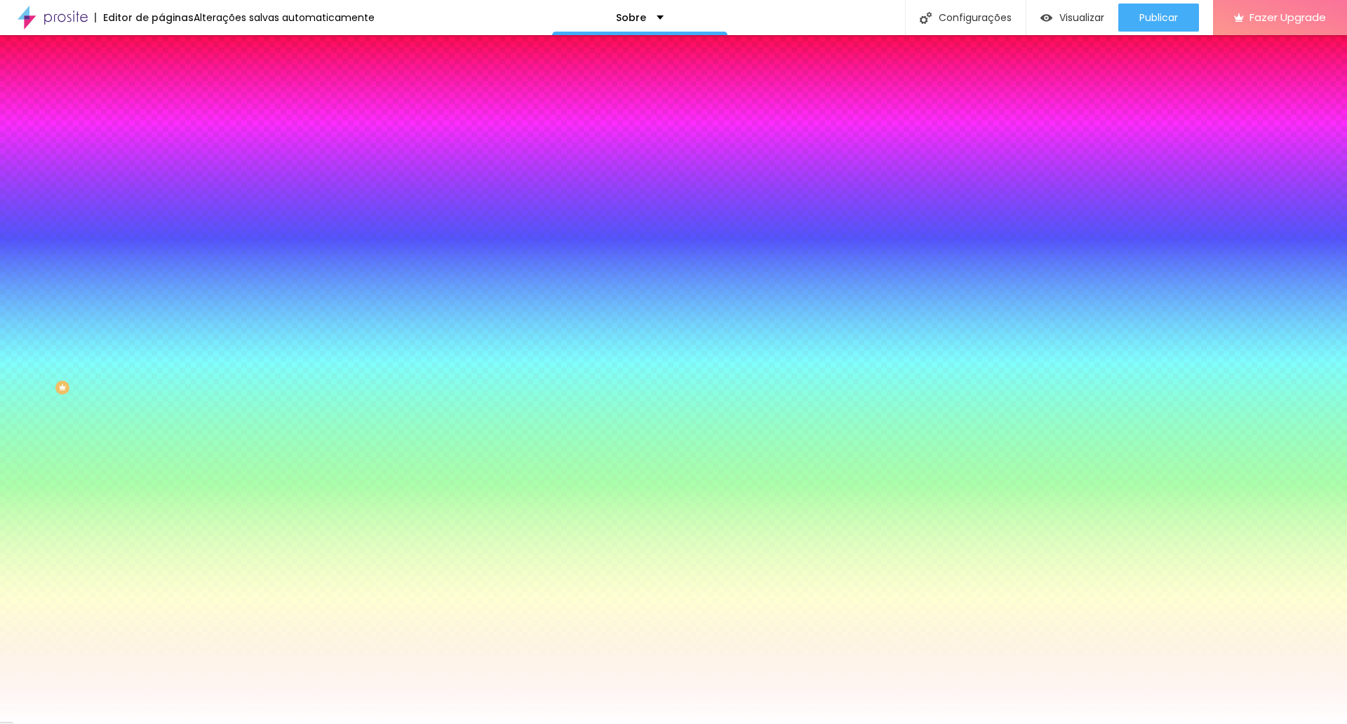
radio input "true"
radio input "false"
radio input "true"
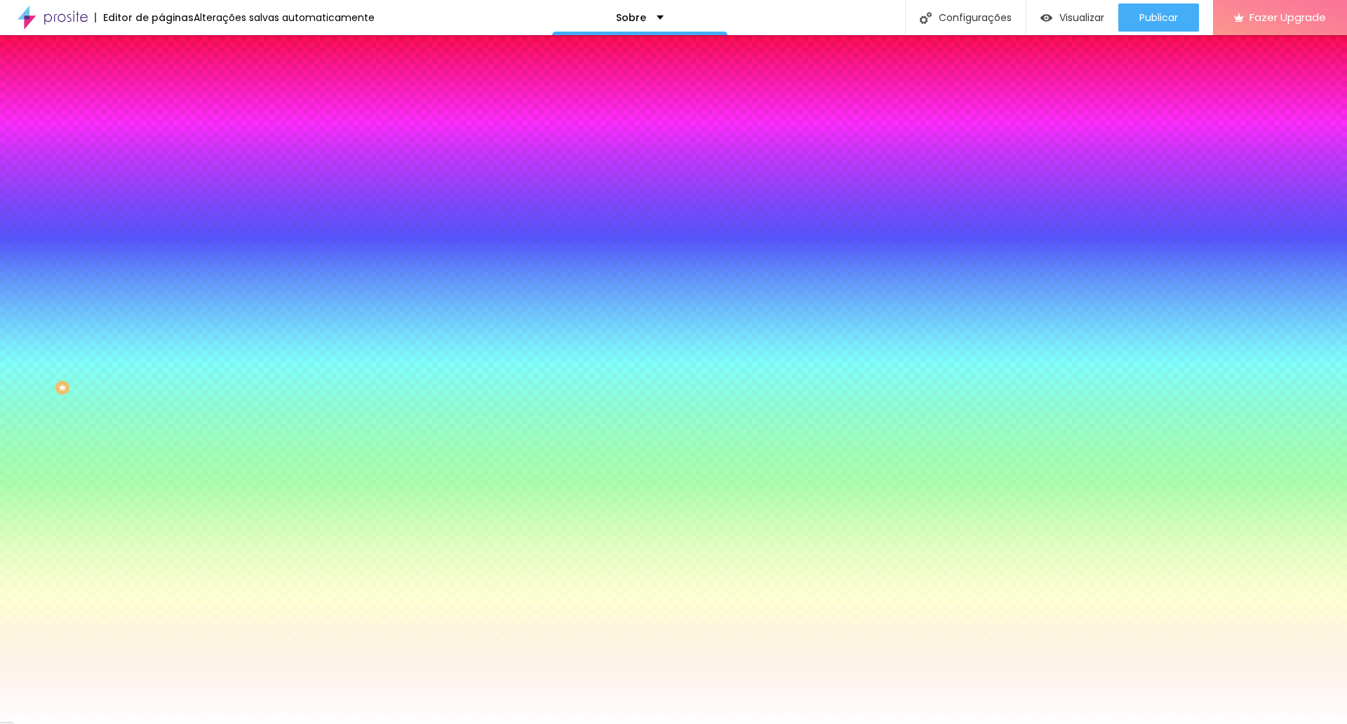
click at [298, 723] on div at bounding box center [673, 732] width 1347 height 0
click at [58, 723] on div at bounding box center [673, 724] width 1347 height 0
click at [161, 205] on input "#FFFFFF" at bounding box center [245, 198] width 168 height 14
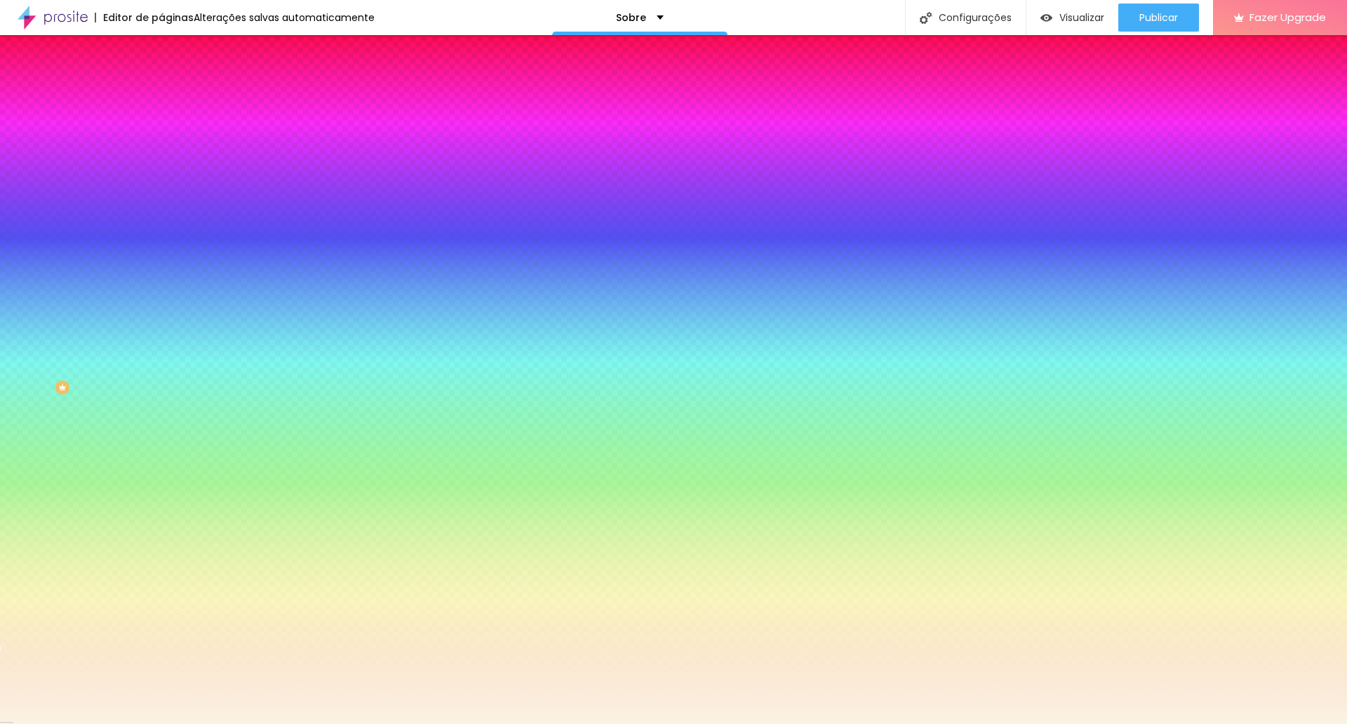
type input "#FBF3E4"
click at [161, 422] on div "Editar Seção Conteúdo Estilo Avançado Imagem de fundo Trocar imagem Efeito da I…" at bounding box center [241, 379] width 161 height 688
click at [161, 146] on span "Nenhum" at bounding box center [179, 140] width 36 height 12
click at [161, 168] on span "Parallax" at bounding box center [178, 162] width 34 height 12
click at [161, 154] on span "Nenhum" at bounding box center [179, 148] width 36 height 12
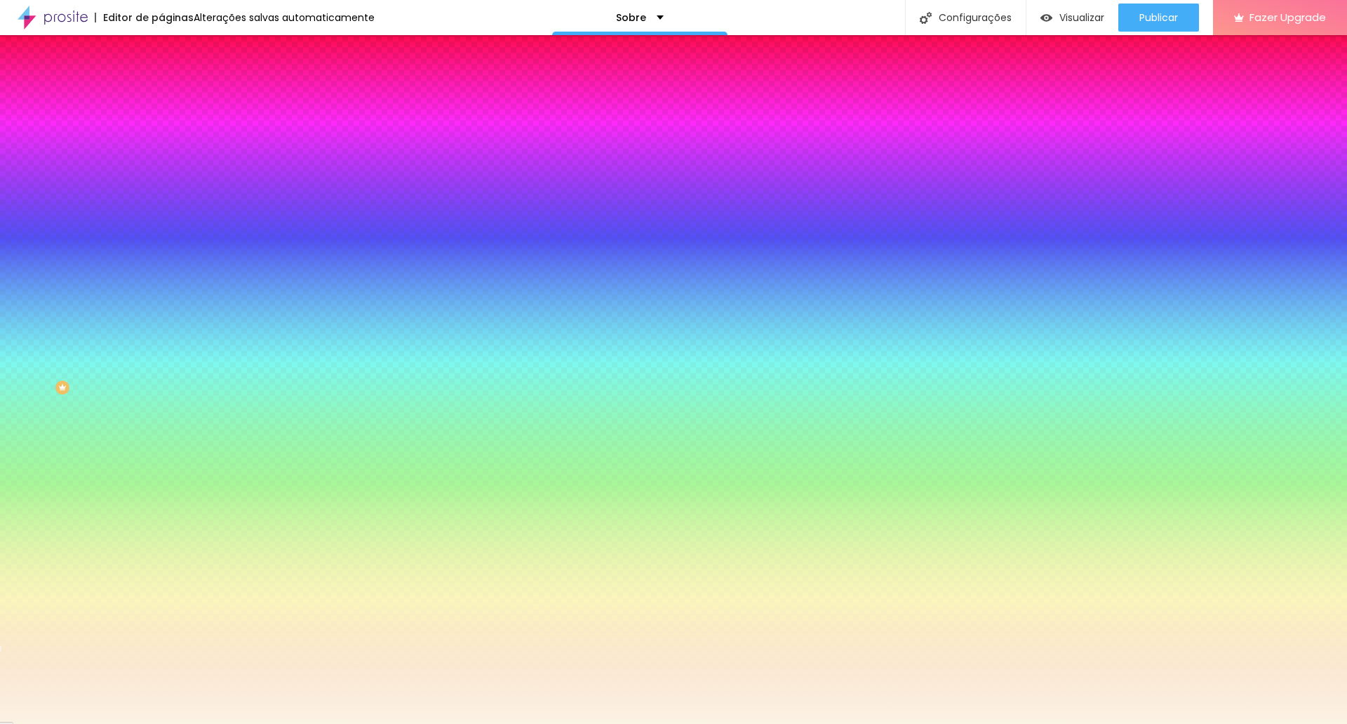
click at [167, 248] on icon "button" at bounding box center [171, 243] width 8 height 8
drag, startPoint x: 282, startPoint y: 503, endPoint x: 332, endPoint y: 503, distance: 49.8
click at [332, 503] on body "Editor de páginas Alterações salvas automaticamente Sobre Configurações Configu…" at bounding box center [673, 362] width 1347 height 724
type input "#F6B498"
click at [566, 723] on div at bounding box center [673, 724] width 1347 height 0
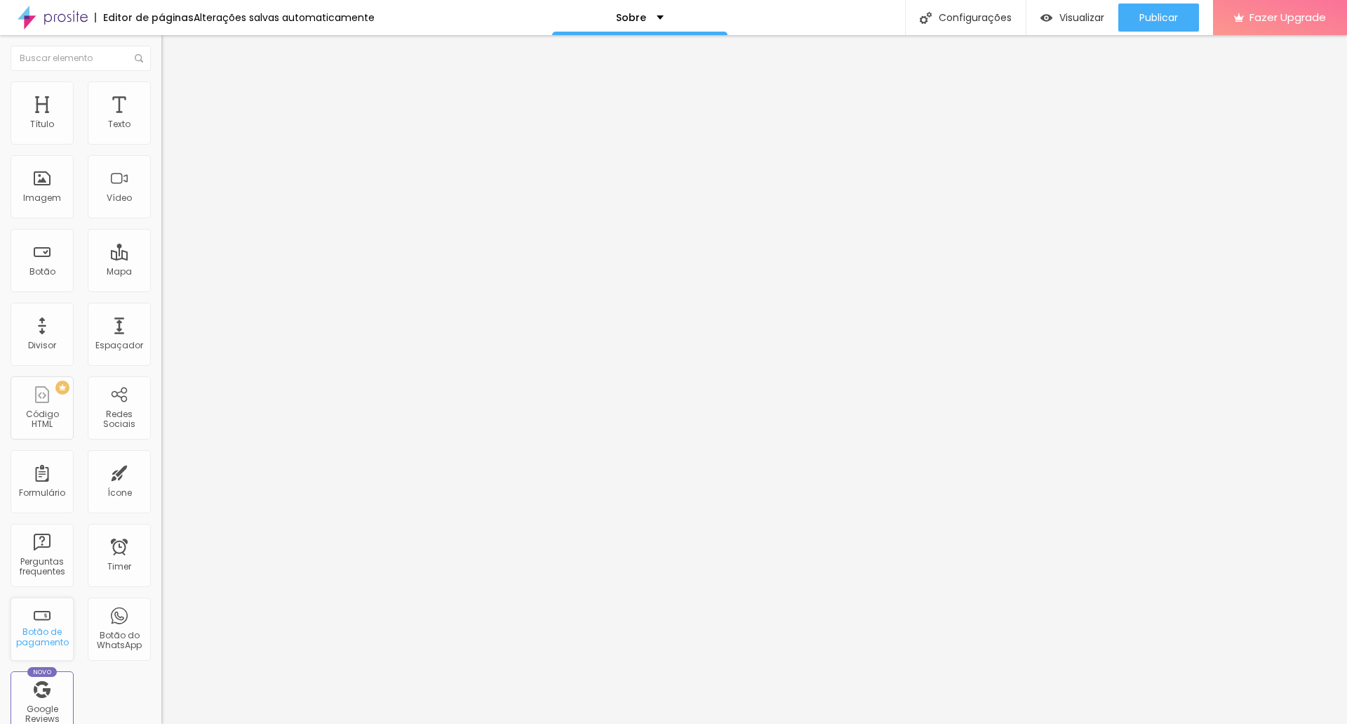
scroll to position [70, 0]
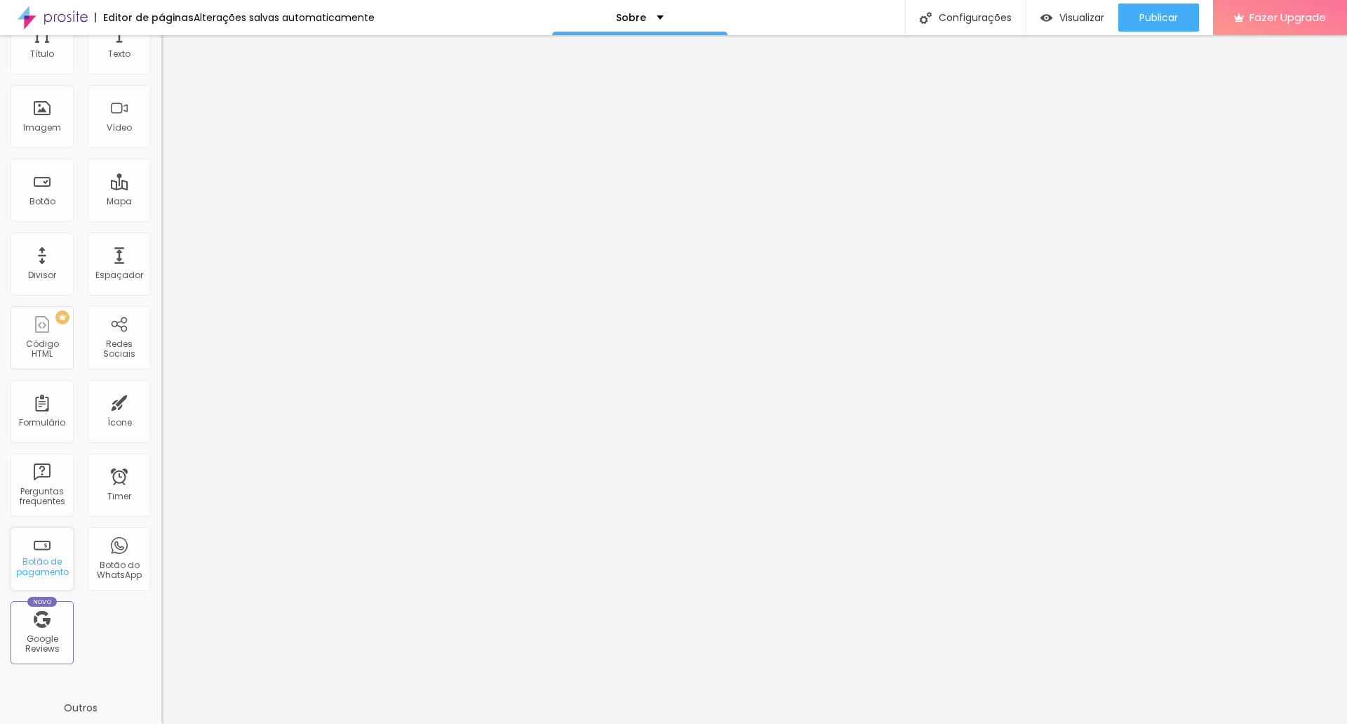
click at [37, 564] on div "Botão de pagamento" at bounding box center [41, 567] width 55 height 20
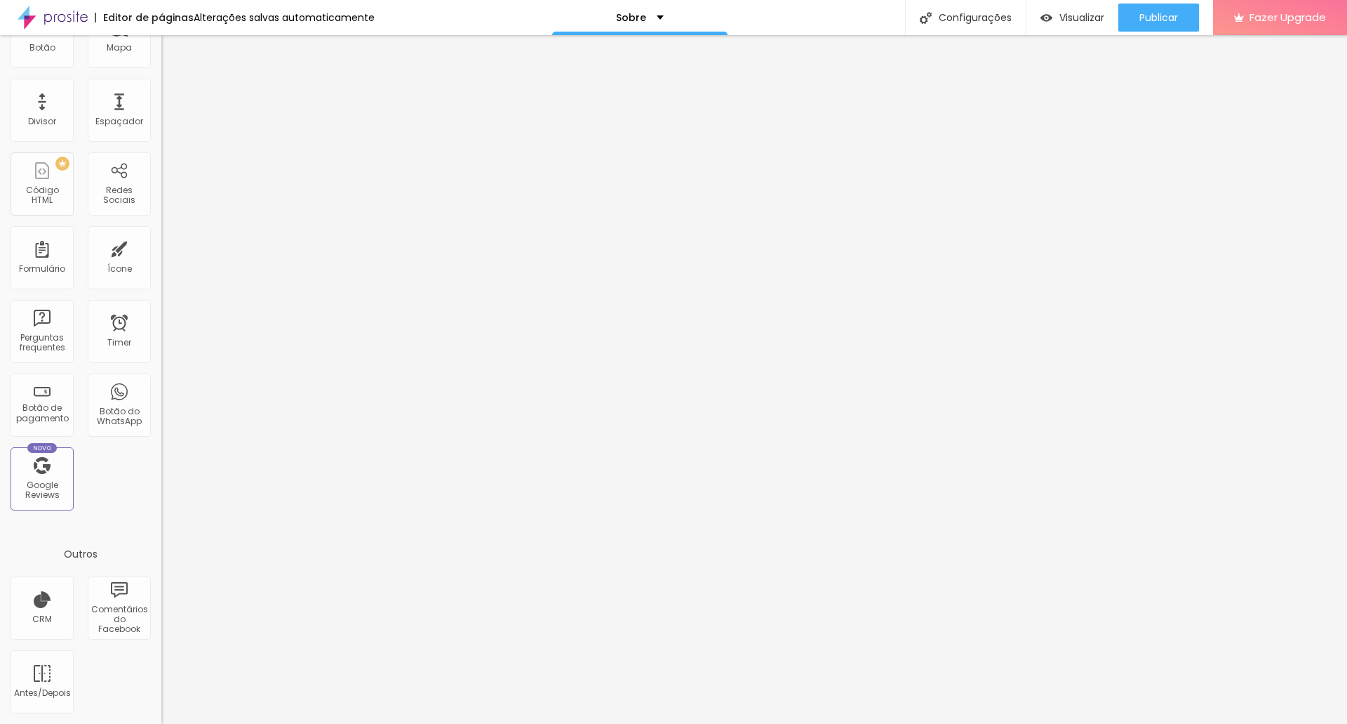
scroll to position [0, 0]
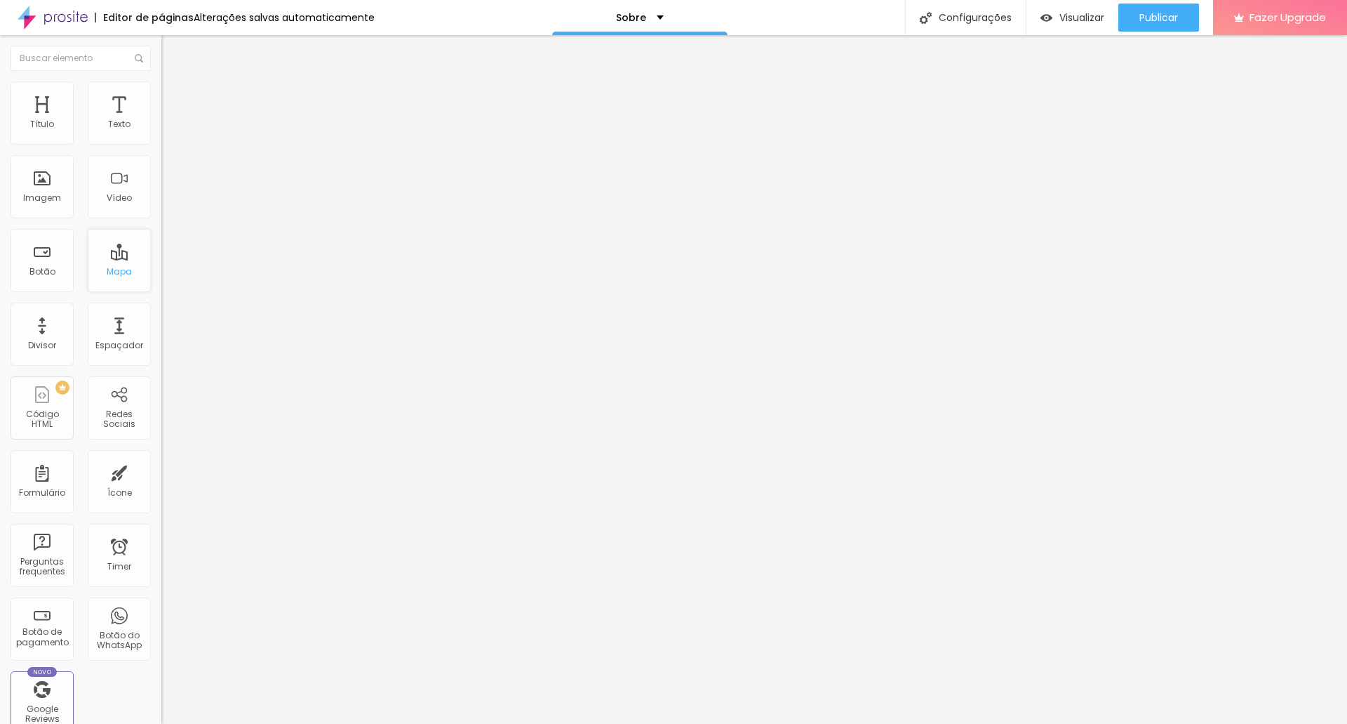
click at [105, 263] on div "Mapa" at bounding box center [119, 260] width 63 height 63
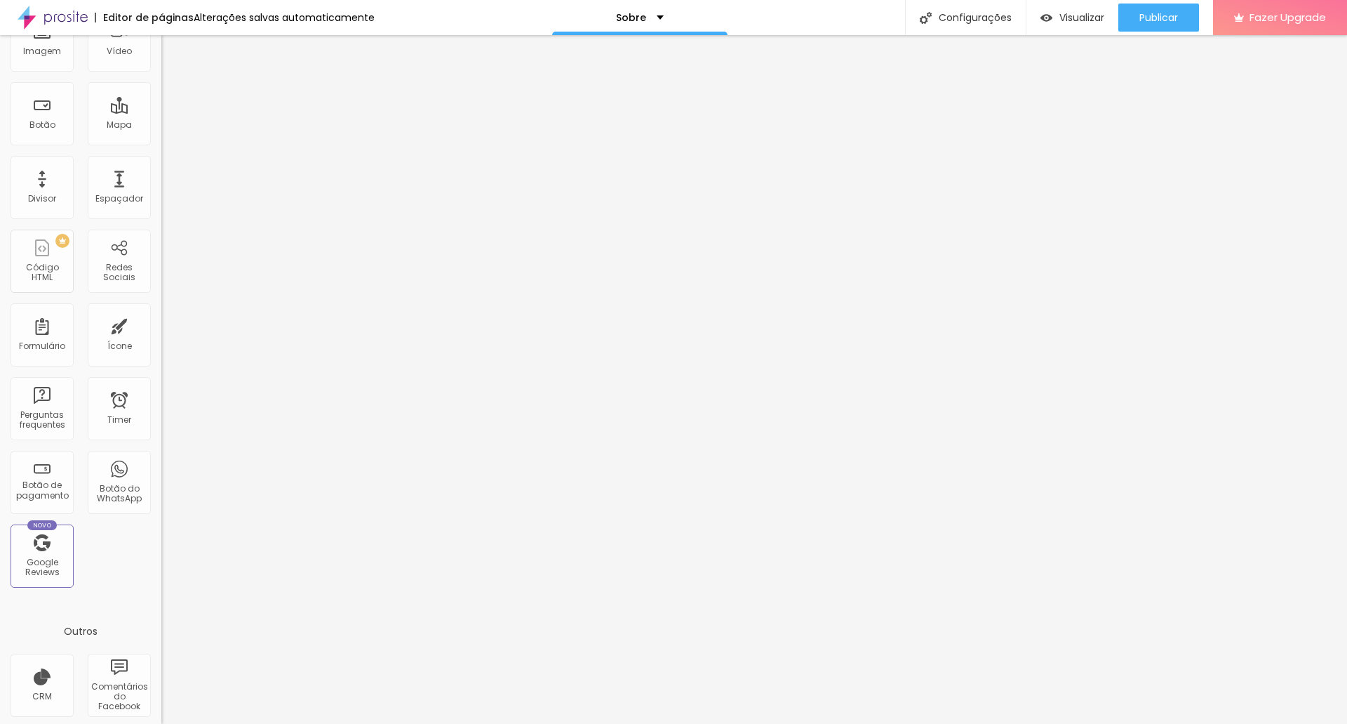
scroll to position [224, 0]
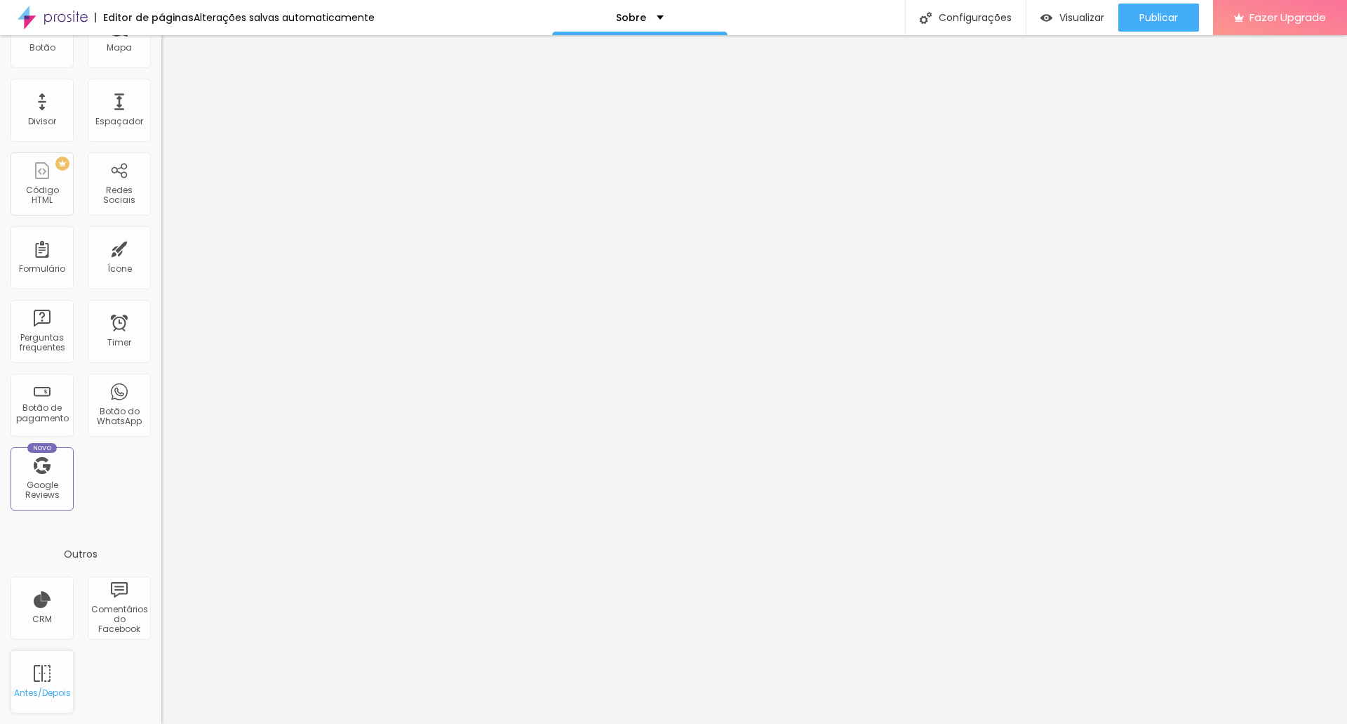
click at [39, 682] on div "Antes/Depois" at bounding box center [42, 681] width 63 height 63
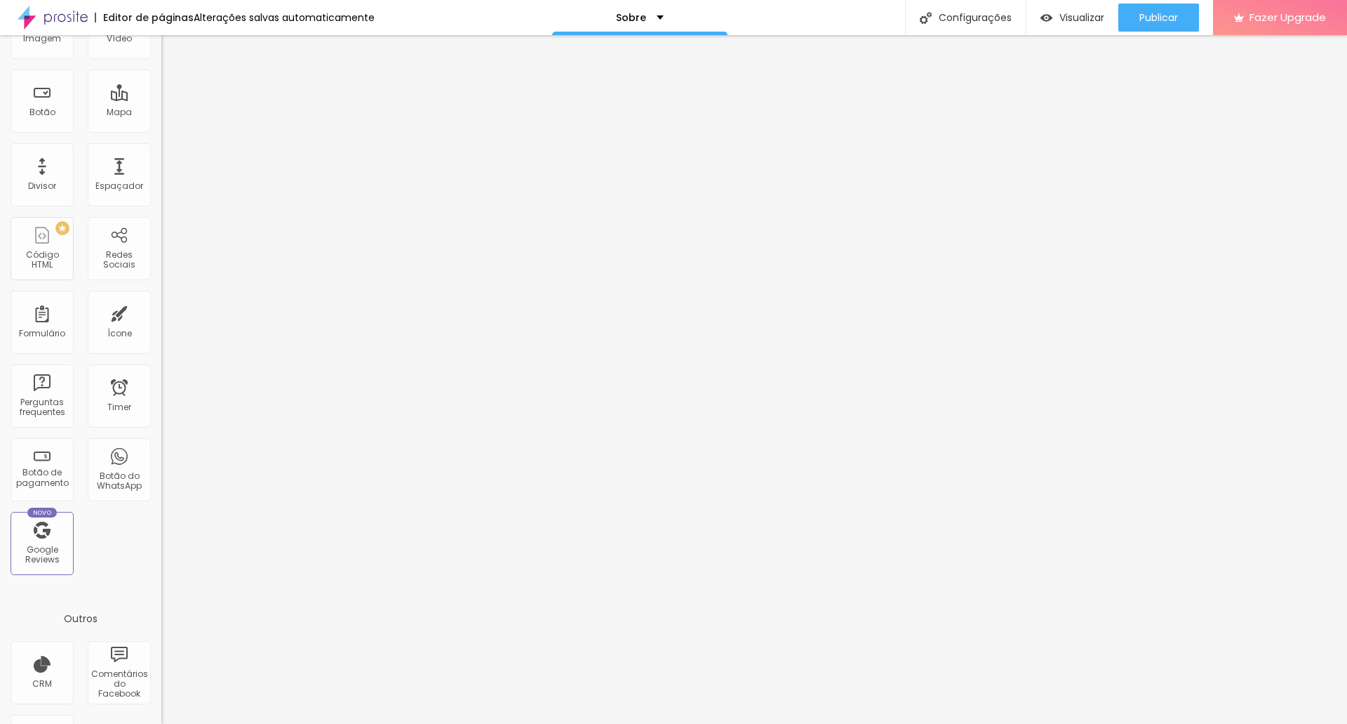
scroll to position [174, 0]
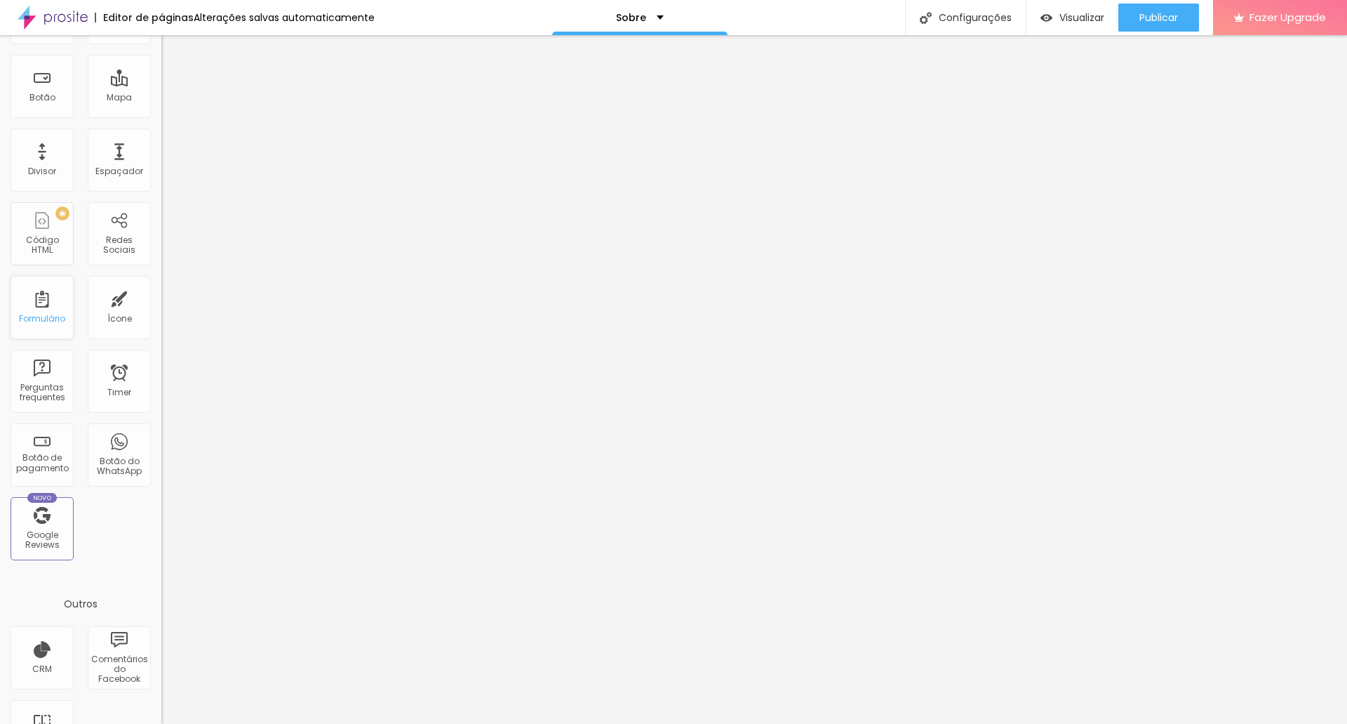
click at [42, 312] on div "Formulário" at bounding box center [42, 307] width 63 height 63
click at [103, 220] on div "Redes Sociais" at bounding box center [119, 233] width 63 height 63
click at [114, 226] on div "Redes Sociais" at bounding box center [119, 233] width 63 height 63
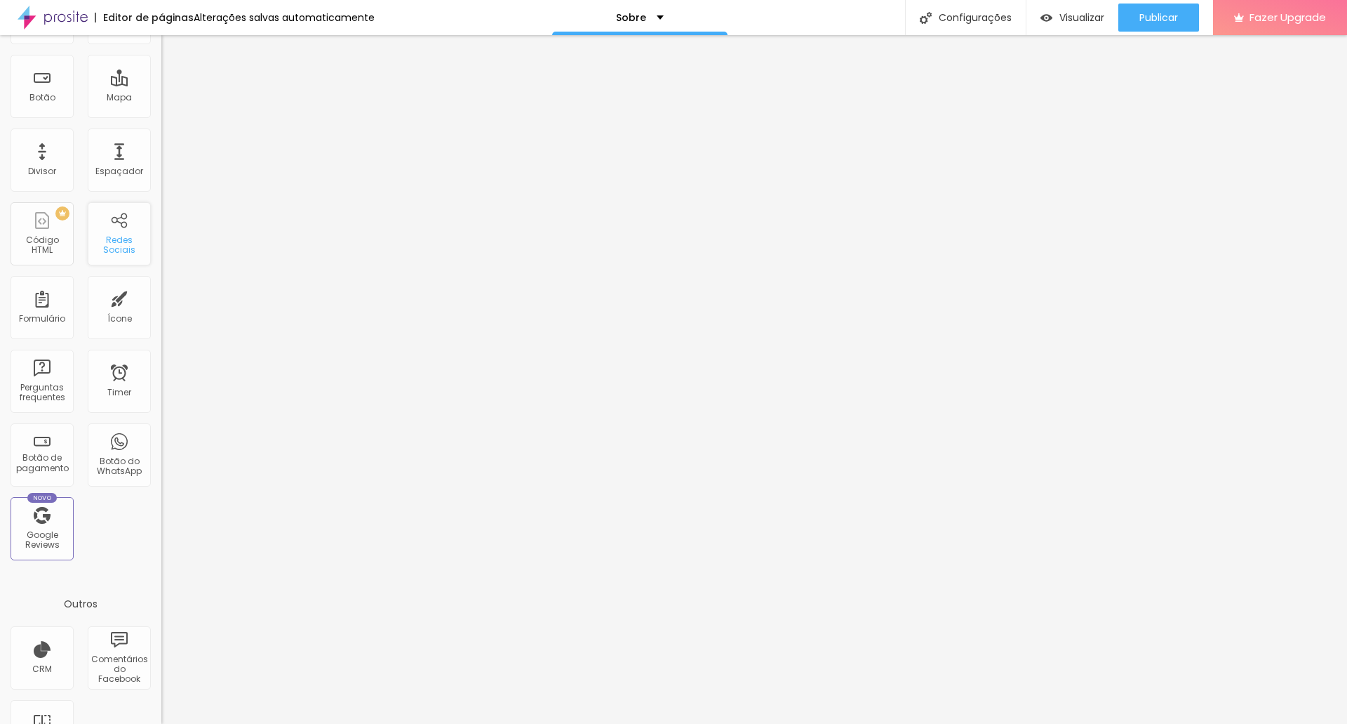
click at [114, 226] on div "Redes Sociais" at bounding box center [119, 233] width 63 height 63
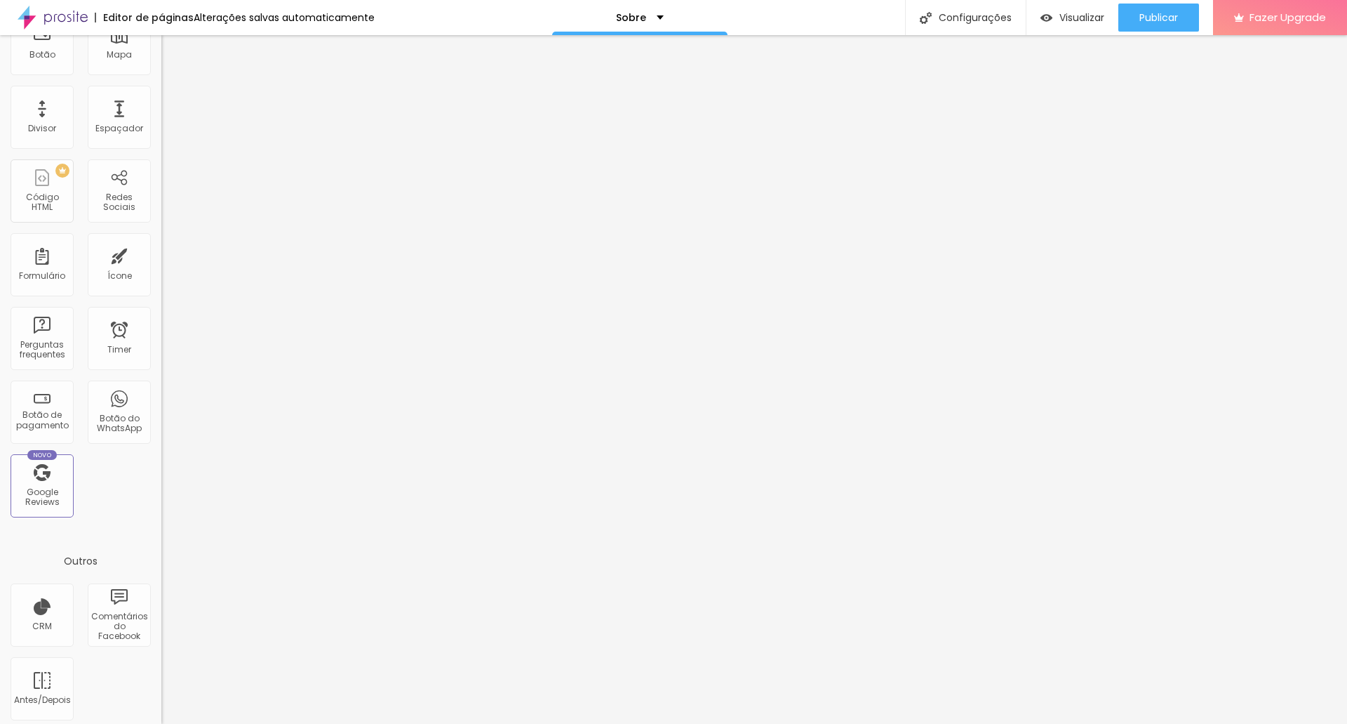
scroll to position [224, 0]
click at [107, 185] on div "Redes Sociais" at bounding box center [118, 195] width 55 height 20
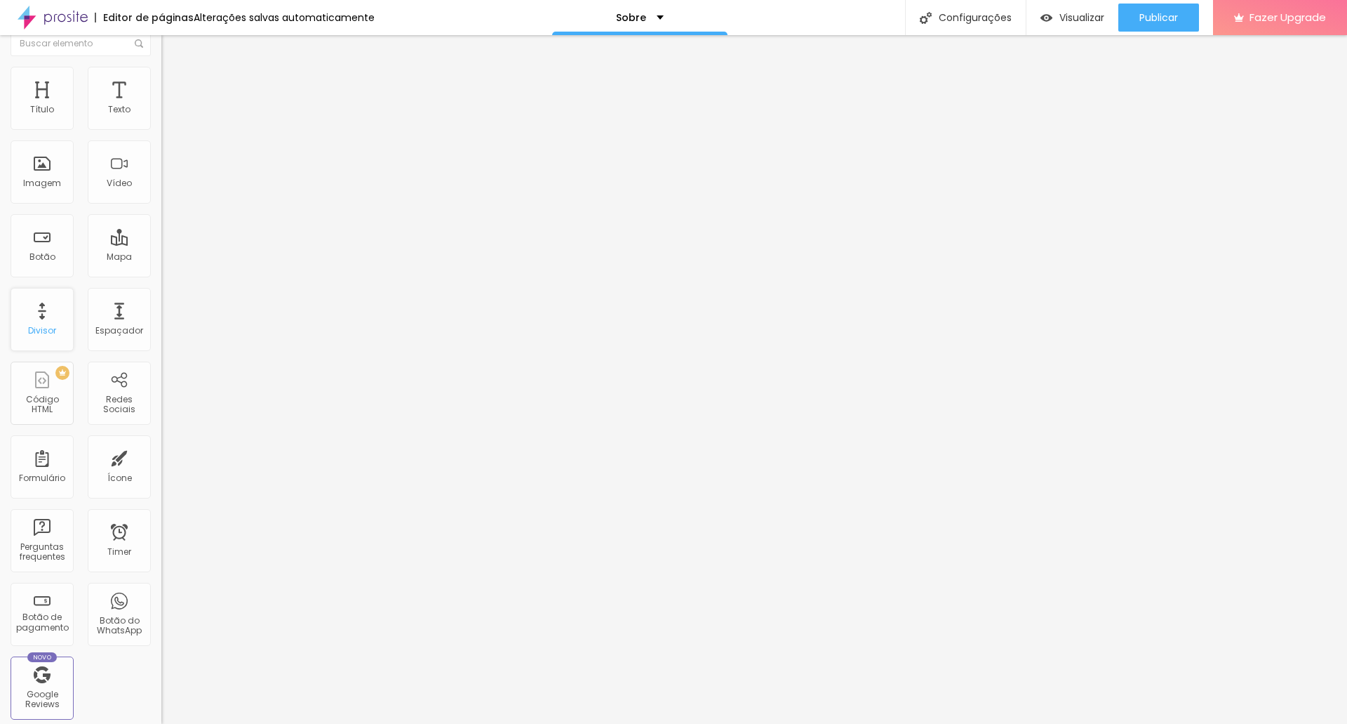
scroll to position [13, 0]
click at [36, 249] on div "Botão" at bounding box center [42, 246] width 63 height 63
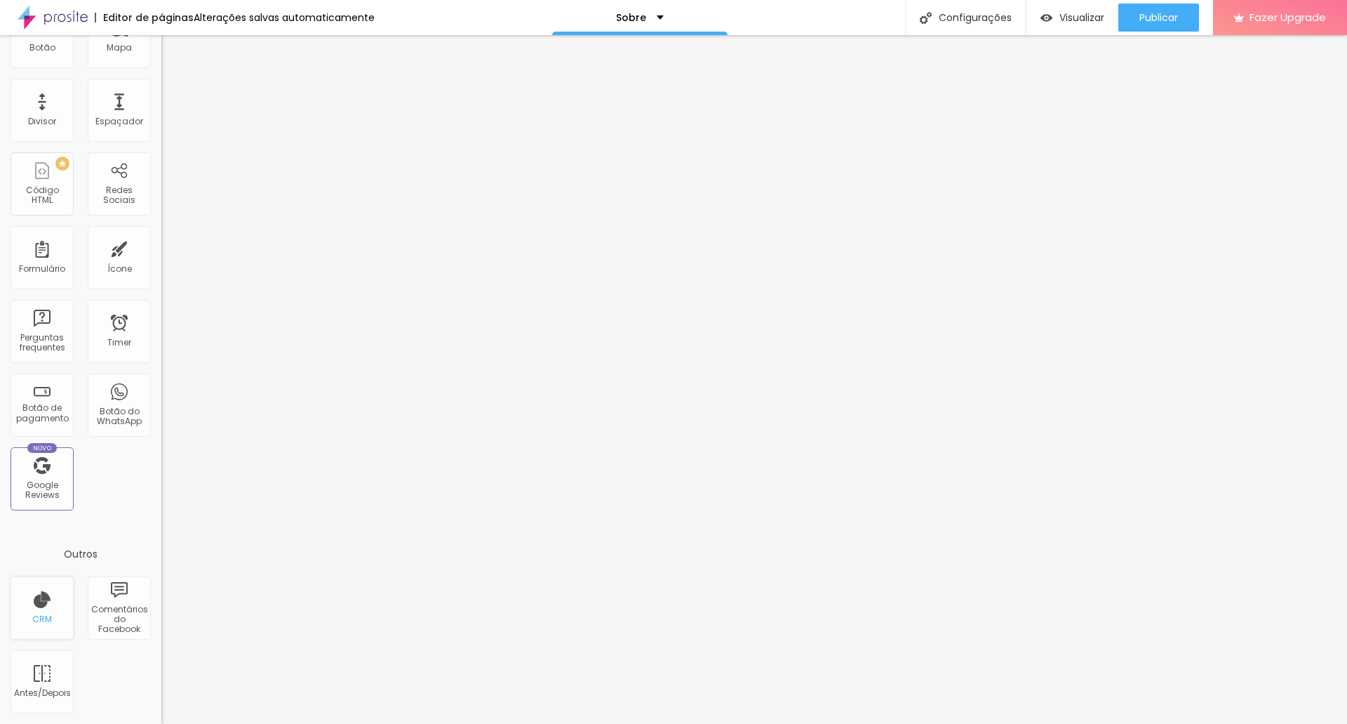
click at [49, 602] on div "CRM" at bounding box center [42, 607] width 63 height 63
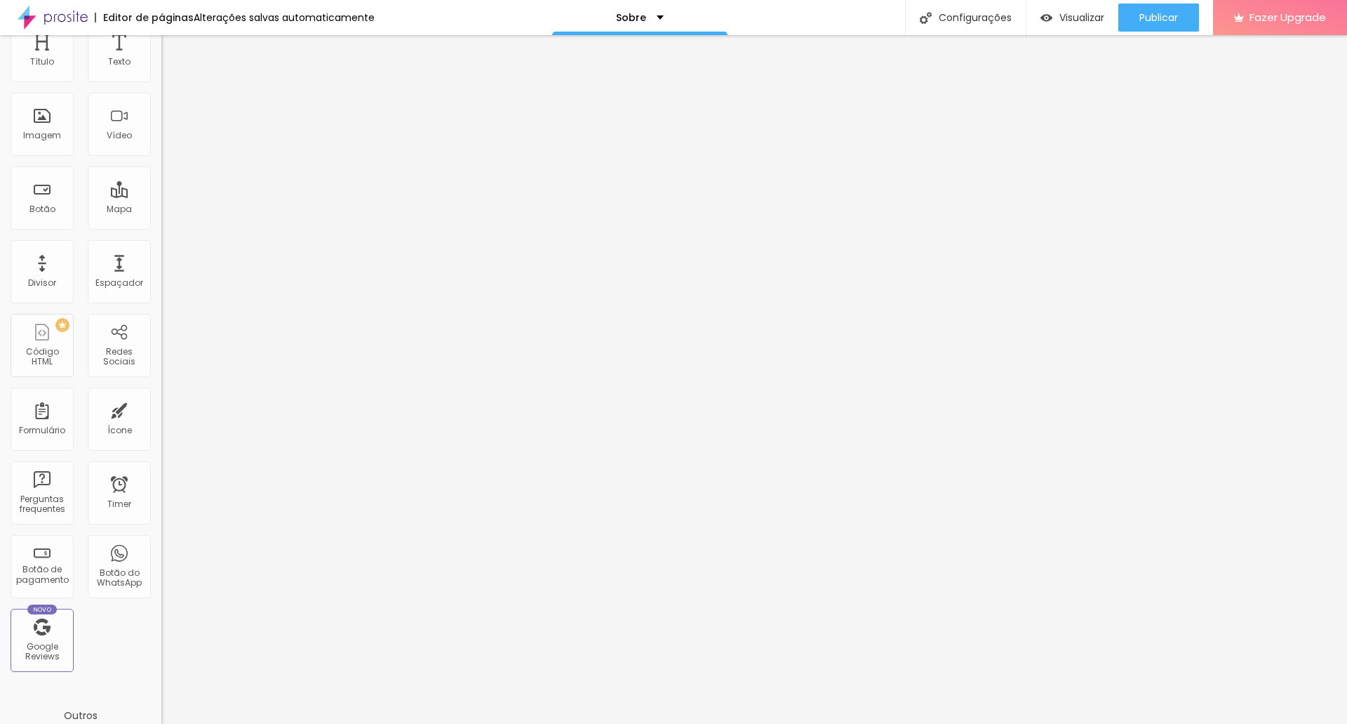
scroll to position [0, 0]
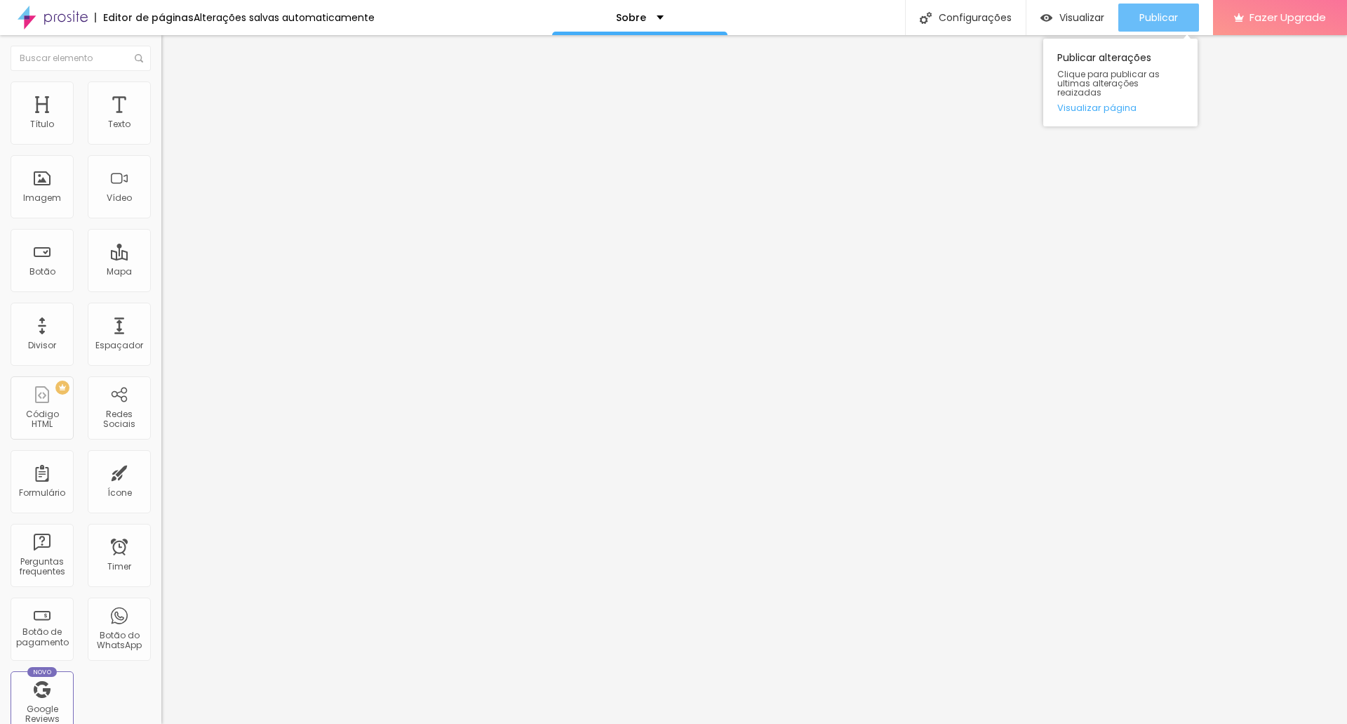
click at [1185, 16] on button "Publicar" at bounding box center [1159, 18] width 81 height 28
click at [161, 121] on span "Trocar imagem" at bounding box center [199, 115] width 76 height 12
click at [161, 480] on div "Editar Imagem Conteúdo Estilo Avançado Trocar imagem Descrição da imagem (Alt) …" at bounding box center [241, 379] width 161 height 688
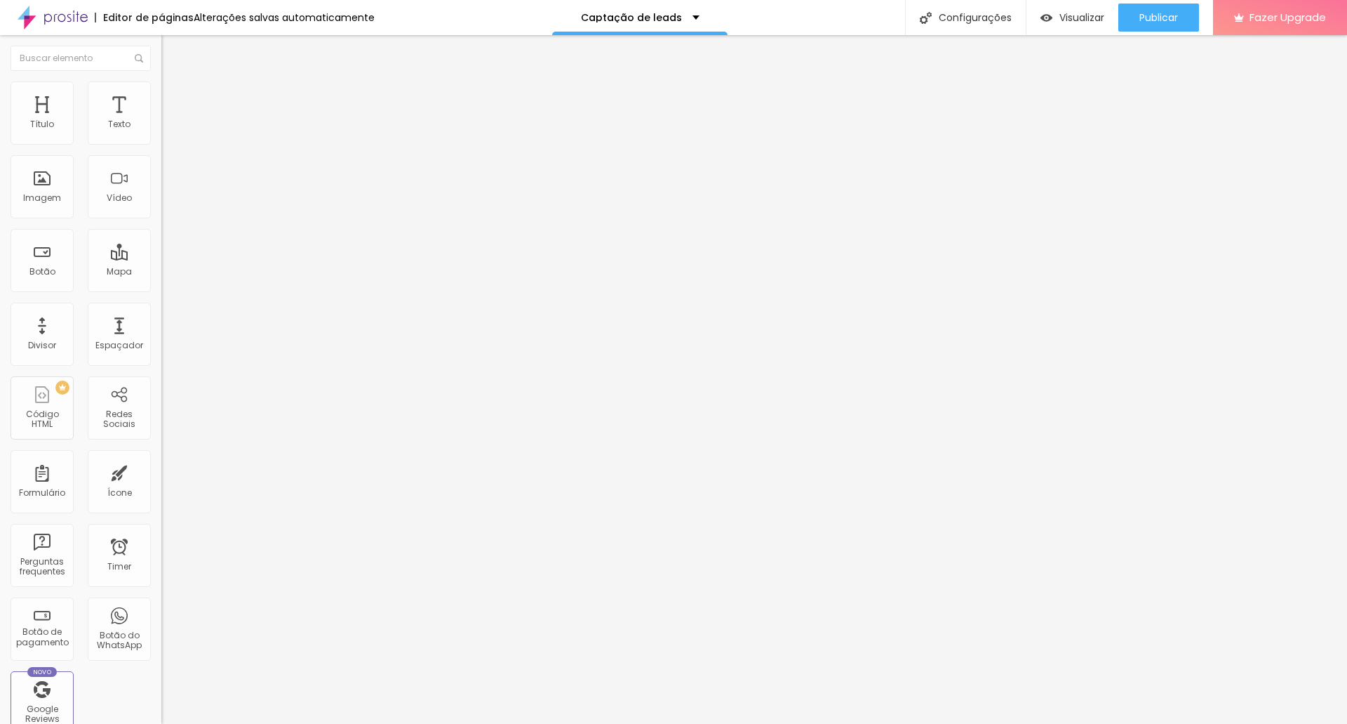
click at [161, 288] on input "https://" at bounding box center [245, 281] width 168 height 14
click at [161, 496] on div "Editar Imagem Conteúdo Estilo Avançado Trocar imagem Descrição da imagem (Alt) …" at bounding box center [241, 379] width 161 height 688
click at [161, 121] on span "Trocar imagem" at bounding box center [199, 115] width 76 height 12
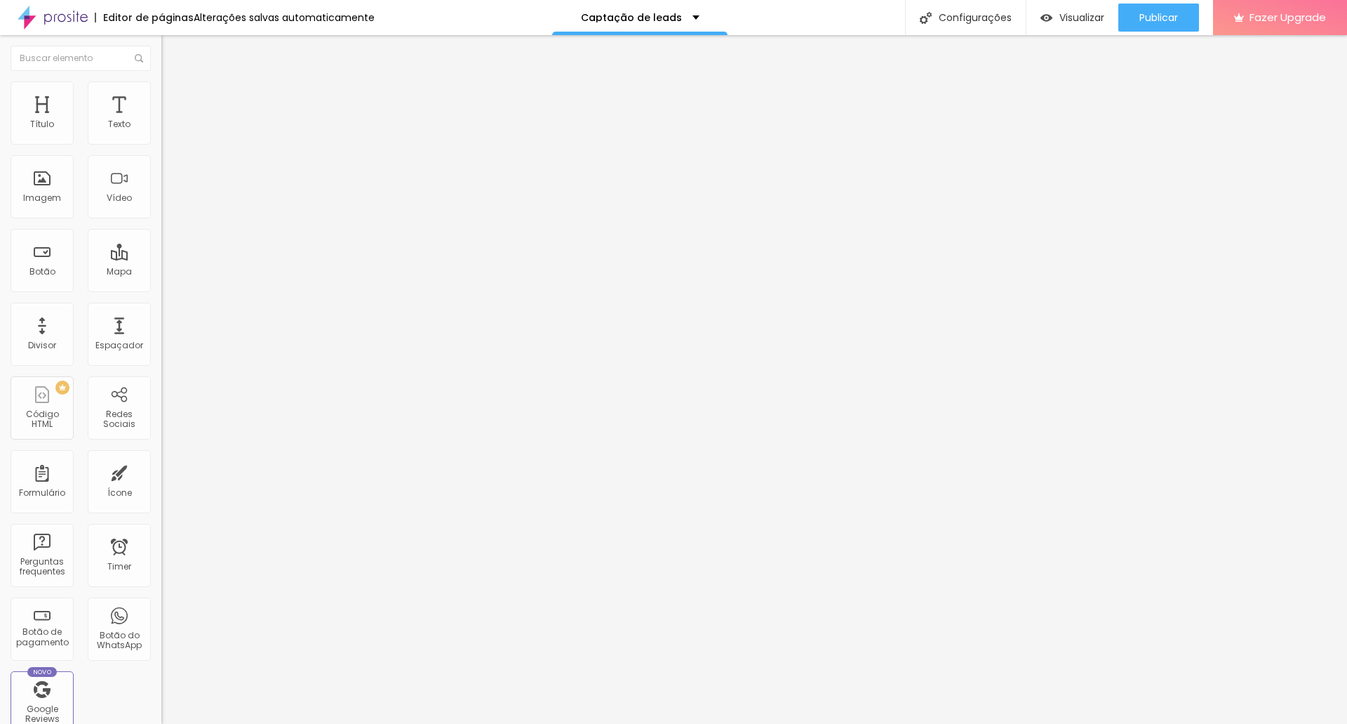
click at [161, 220] on span "Original" at bounding box center [178, 214] width 34 height 12
click at [161, 235] on div "Padrão 4:3" at bounding box center [241, 231] width 161 height 8
click at [161, 228] on span "Cinema" at bounding box center [178, 222] width 35 height 12
click at [161, 241] on span "Padrão" at bounding box center [177, 235] width 32 height 12
click at [161, 248] on div "Quadrado 1:1" at bounding box center [241, 244] width 161 height 8
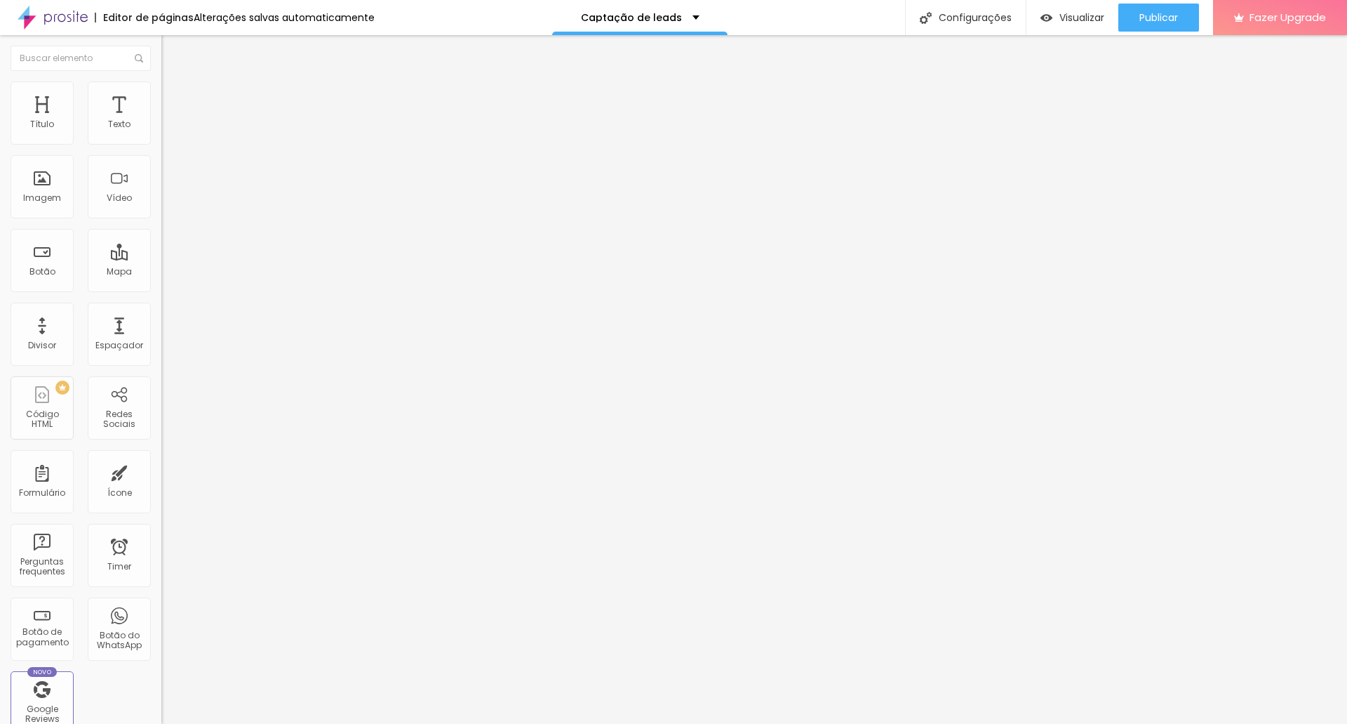
click at [161, 258] on span "Original" at bounding box center [178, 252] width 34 height 12
click at [161, 237] on span "Padrão" at bounding box center [177, 231] width 32 height 12
click at [161, 121] on span "Trocar imagem" at bounding box center [199, 115] width 76 height 12
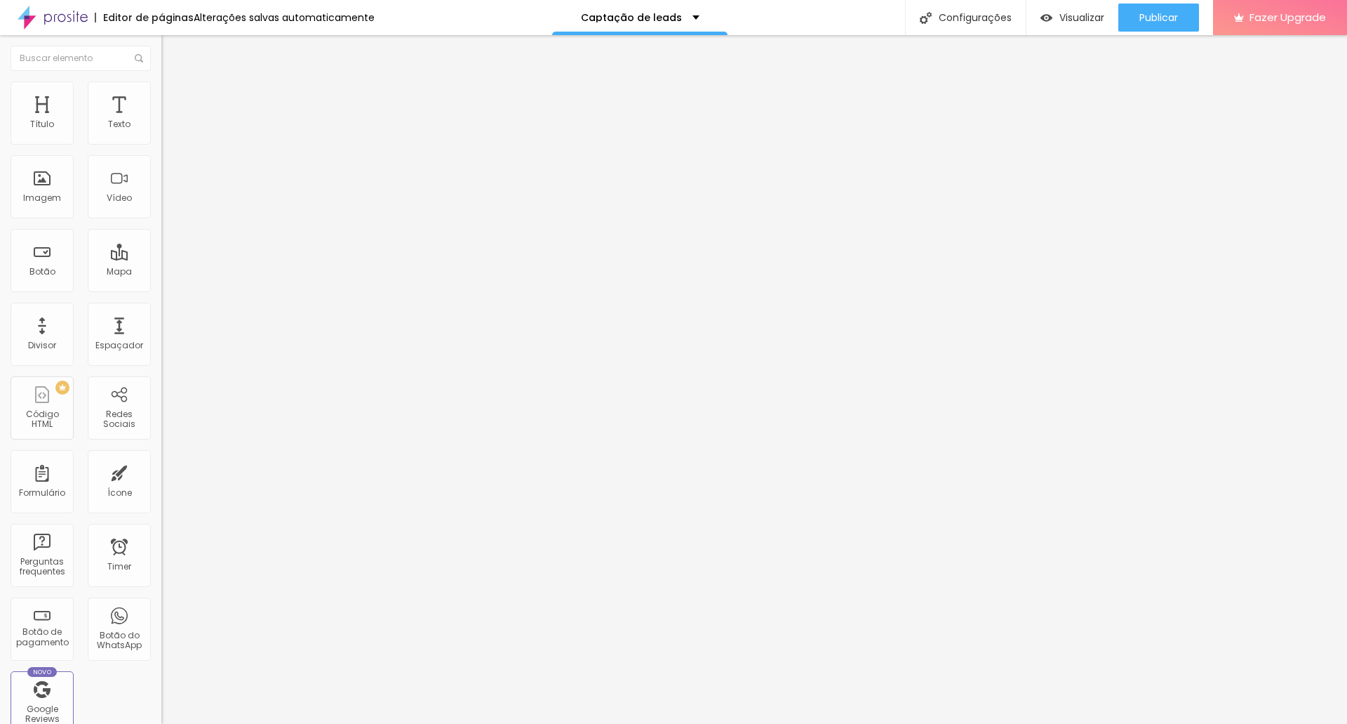
click at [161, 121] on span "Trocar imagem" at bounding box center [199, 115] width 76 height 12
click at [1086, 12] on span "Visualizar" at bounding box center [1082, 17] width 45 height 11
